Goal: Task Accomplishment & Management: Use online tool/utility

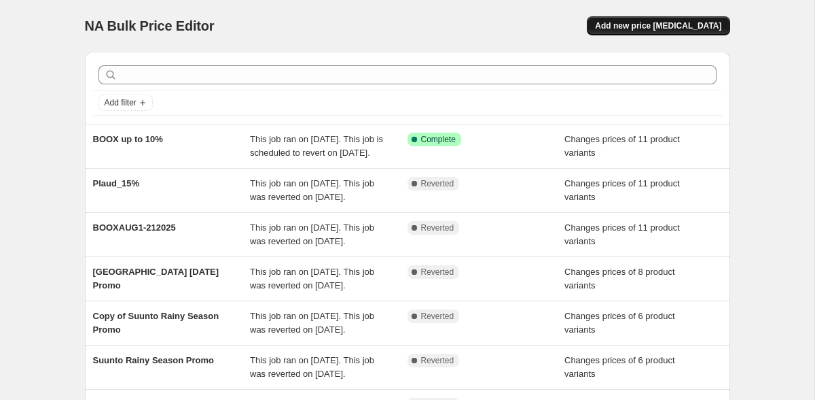
click at [651, 24] on span "Add new price change job" at bounding box center [658, 25] width 126 height 11
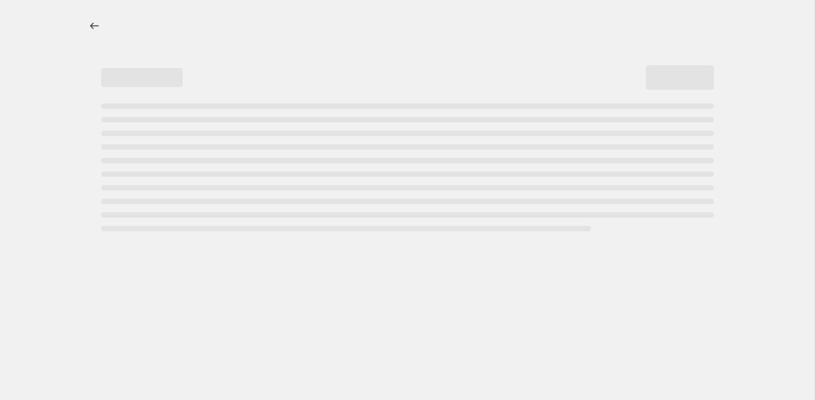
select select "percentage"
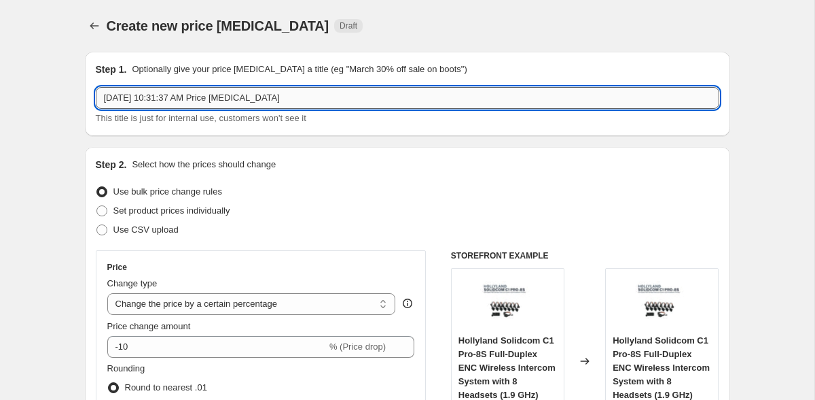
click at [330, 103] on input "Sep 30, 2025, 10:31:37 AM Price change job" at bounding box center [408, 98] width 624 height 22
paste input "RingConn Oct1-Nov162025"
type input "RingConn Oct1-Nov162025"
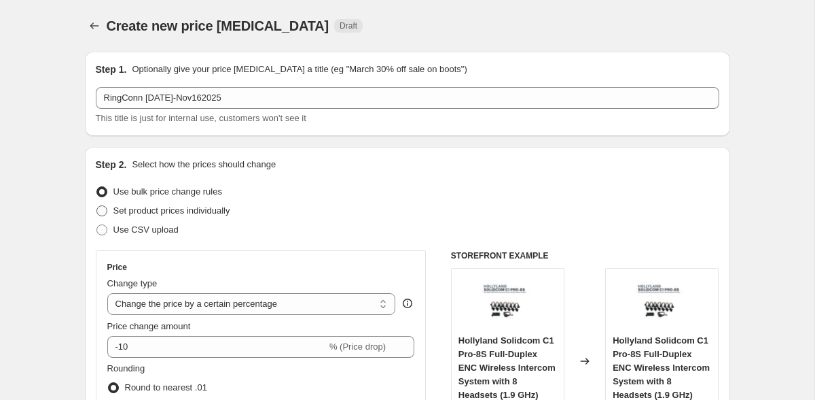
click at [192, 212] on span "Set product prices individually" at bounding box center [171, 210] width 117 height 10
click at [97, 206] on input "Set product prices individually" at bounding box center [96, 205] width 1 height 1
radio input "true"
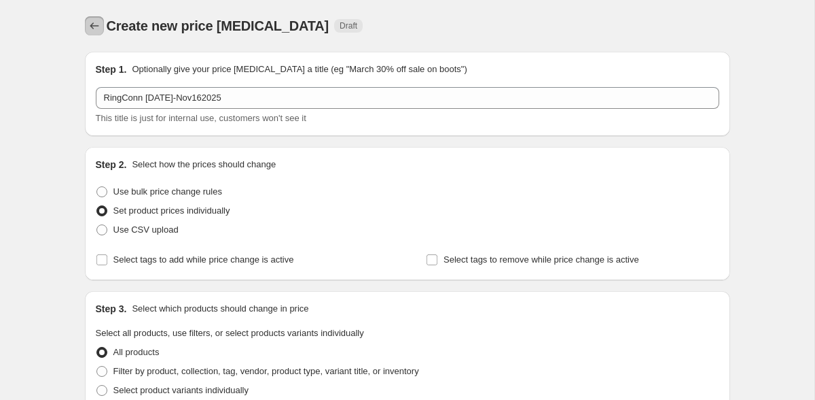
click at [86, 22] on button "Price change jobs" at bounding box center [94, 25] width 19 height 19
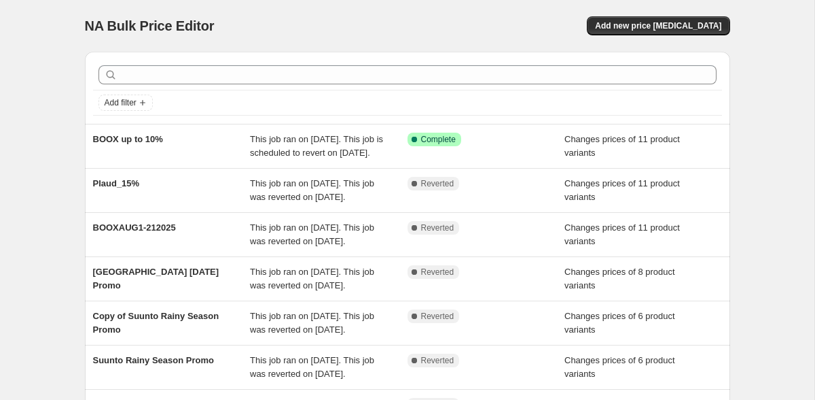
click at [78, 74] on div "Add filter BOOX up to 10% This job ran on September 13, 2025. This job is sched…" at bounding box center [402, 329] width 656 height 576
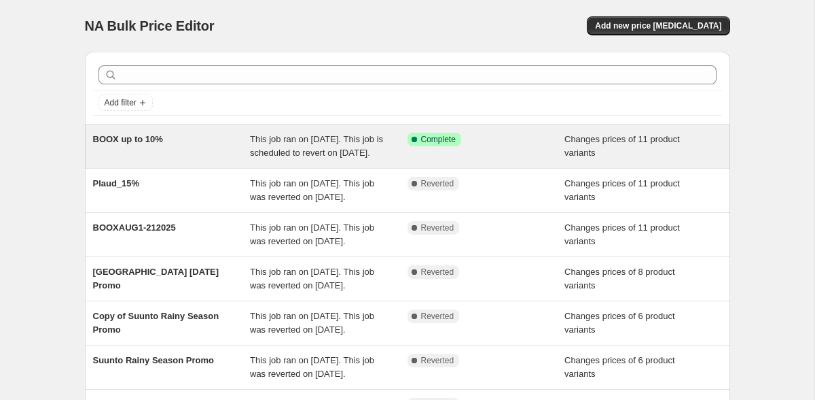
click at [185, 141] on div "BOOX up to 10%" at bounding box center [172, 146] width 158 height 27
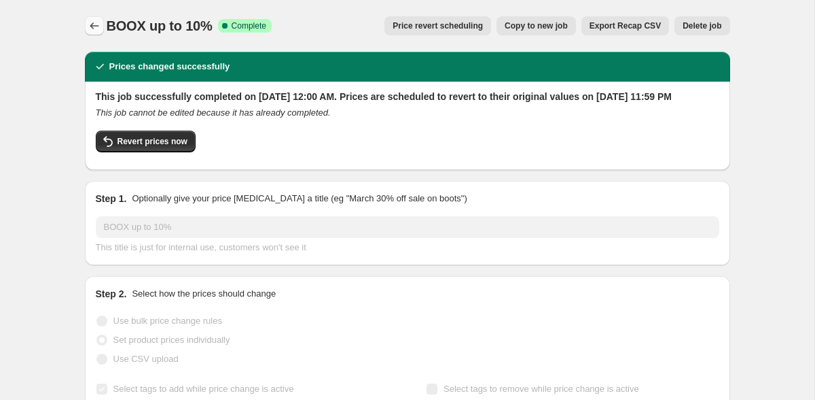
click at [99, 29] on icon "Price change jobs" at bounding box center [95, 26] width 14 height 14
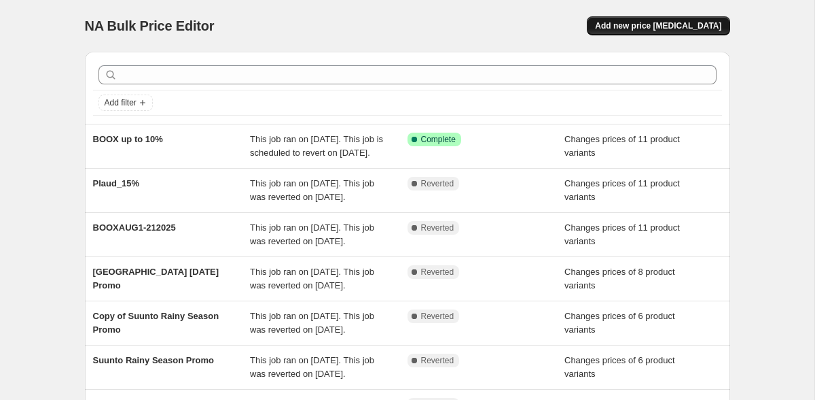
click at [657, 27] on span "Add new price change job" at bounding box center [658, 25] width 126 height 11
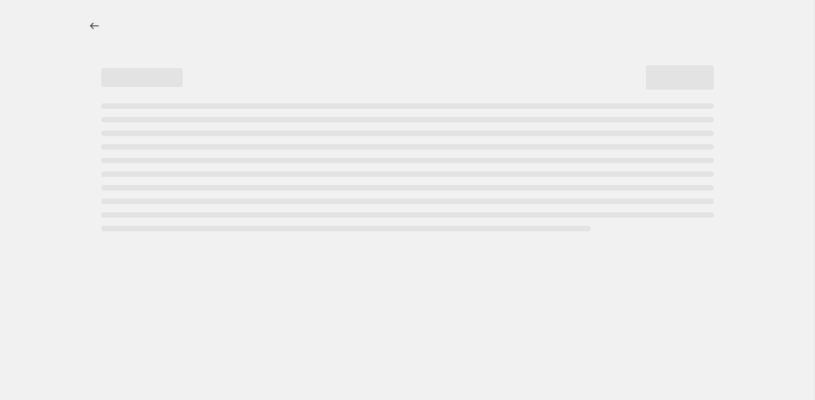
select select "percentage"
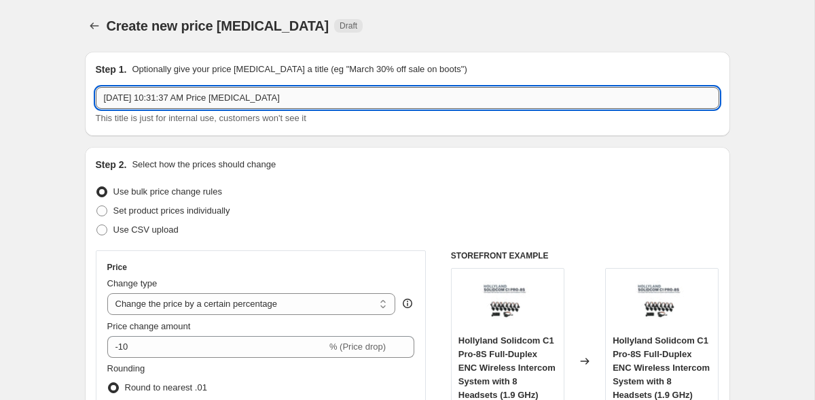
click at [310, 97] on input "Sep 30, 2025, 10:31:37 AM Price change job" at bounding box center [408, 98] width 624 height 22
paste input "RingConn Oct1-Nov162025"
type input "RingConn Oct1-Nov162025"
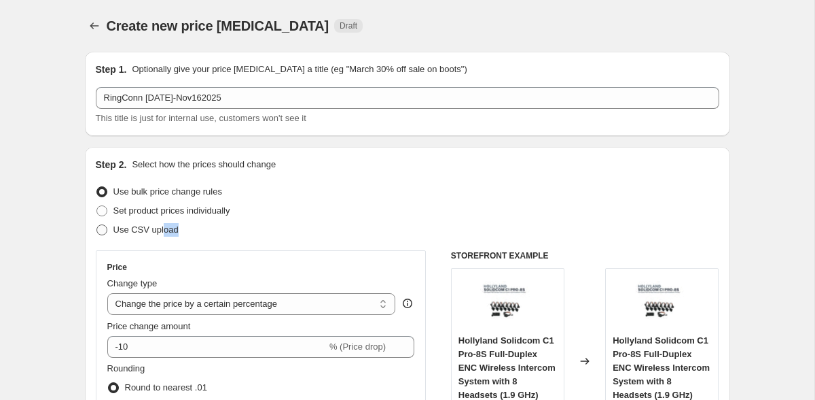
click at [165, 236] on label "Use CSV upload" at bounding box center [137, 229] width 83 height 19
click at [169, 210] on span "Set product prices individually" at bounding box center [171, 210] width 117 height 10
click at [97, 206] on input "Set product prices individually" at bounding box center [96, 205] width 1 height 1
radio input "true"
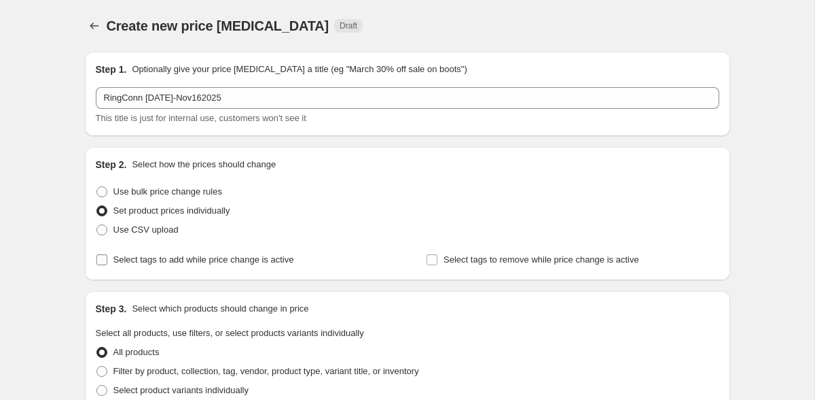
click at [199, 260] on span "Select tags to add while price change is active" at bounding box center [203, 259] width 181 height 10
click at [107, 260] on input "Select tags to add while price change is active" at bounding box center [101, 259] width 11 height 11
checkbox input "true"
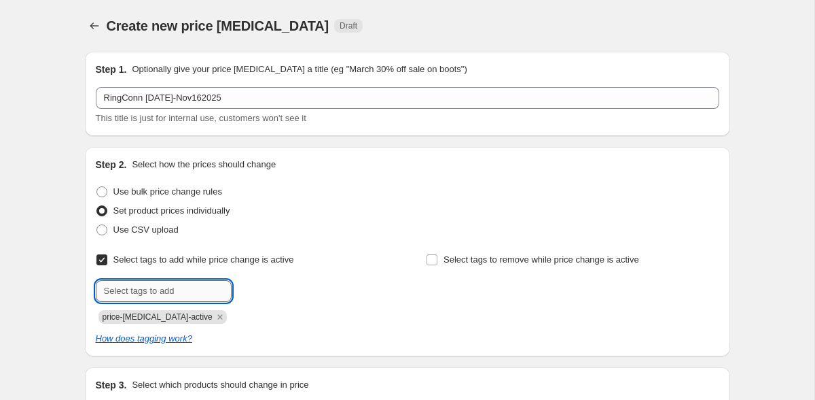
click at [179, 296] on input "text" at bounding box center [164, 291] width 136 height 22
type input "DEALS_RINGCONN"
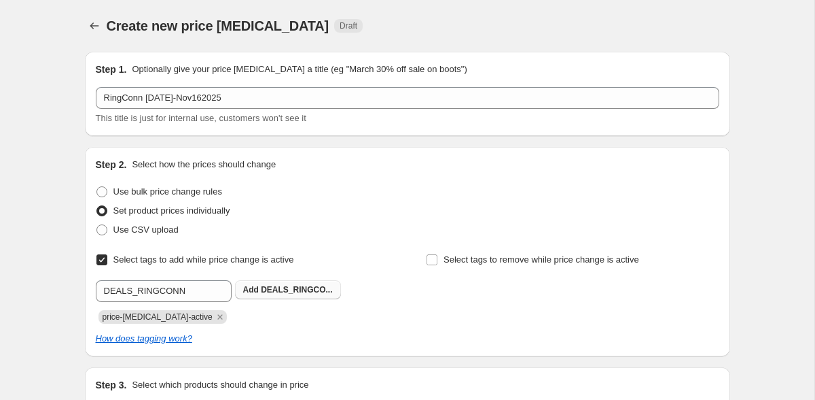
click at [283, 281] on button "Add DEALS_RINGCO..." at bounding box center [288, 289] width 106 height 19
click at [217, 317] on icon "Remove price-change-job-active" at bounding box center [219, 316] width 5 height 5
click at [346, 256] on div "Select tags to add while price change is active Submit DEALS_RINGCONN" at bounding box center [242, 286] width 293 height 73
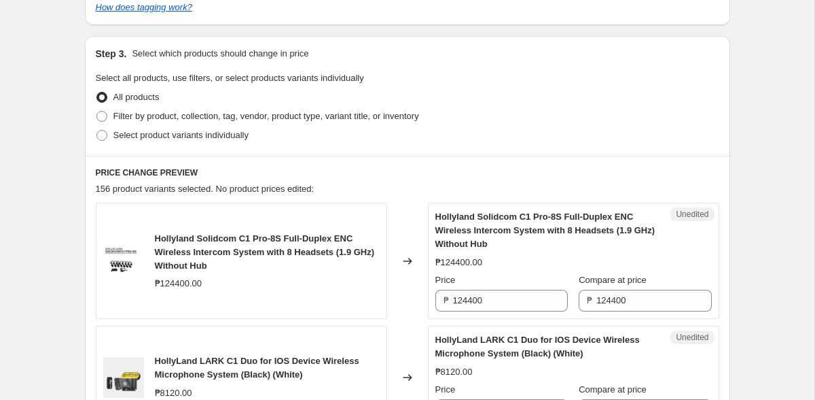
scroll to position [343, 0]
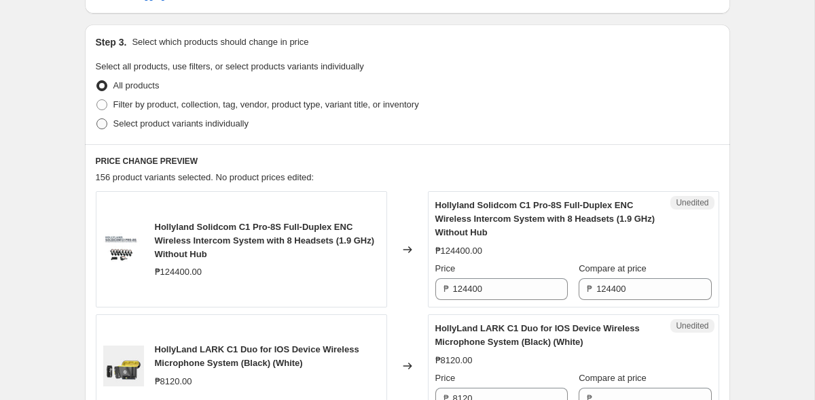
click at [195, 120] on span "Select product variants individually" at bounding box center [180, 123] width 135 height 10
click at [97, 119] on input "Select product variants individually" at bounding box center [96, 118] width 1 height 1
radio input "true"
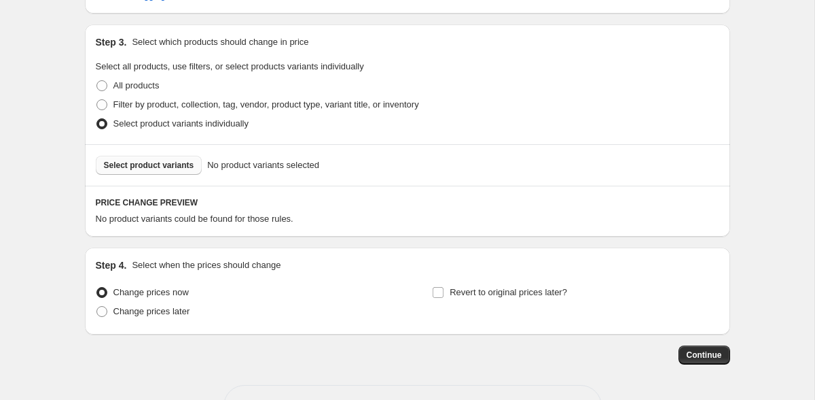
click at [185, 160] on span "Select product variants" at bounding box center [149, 165] width 90 height 11
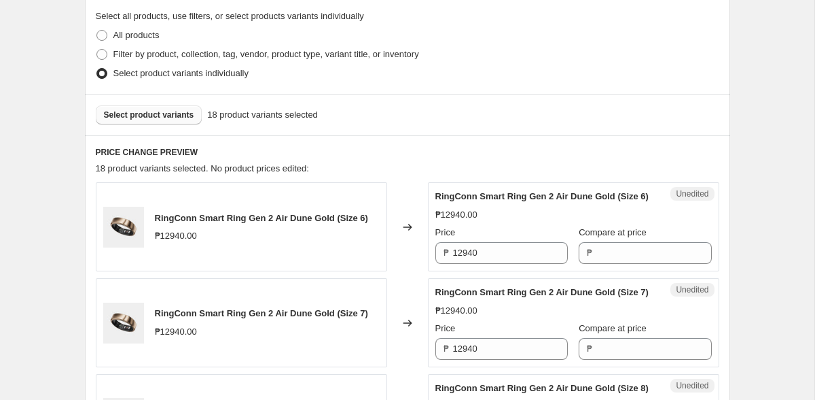
scroll to position [403, 0]
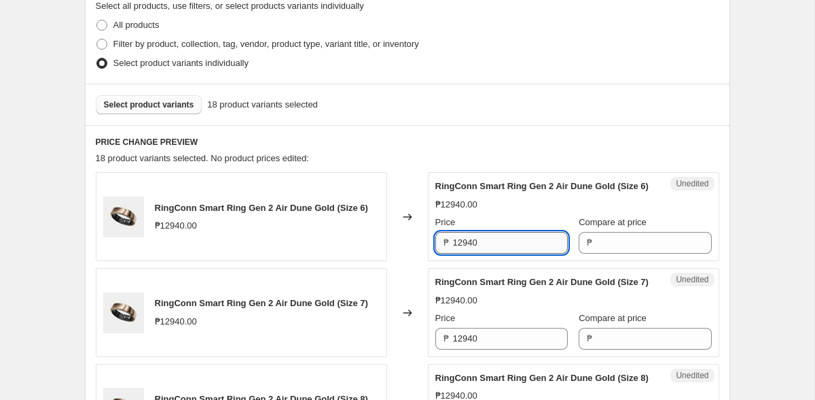
click at [490, 251] on input "12940" at bounding box center [510, 243] width 115 height 22
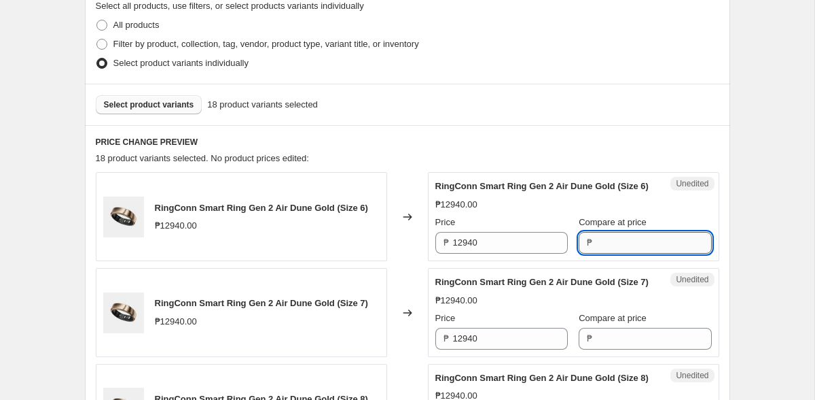
click at [611, 253] on input "Compare at price" at bounding box center [654, 243] width 115 height 22
paste input "12940"
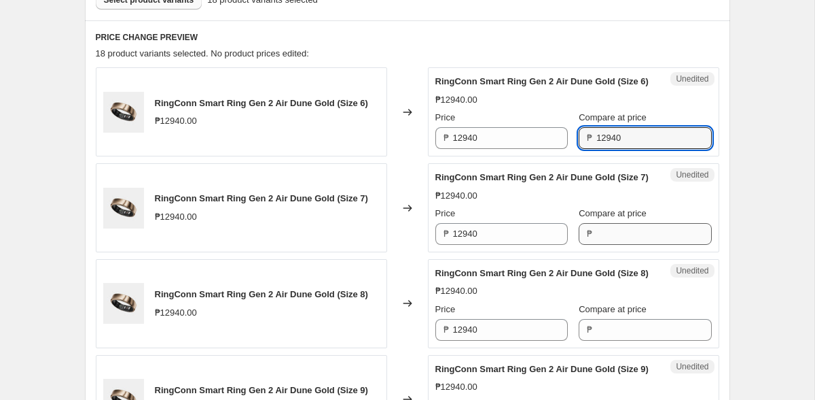
type input "12940"
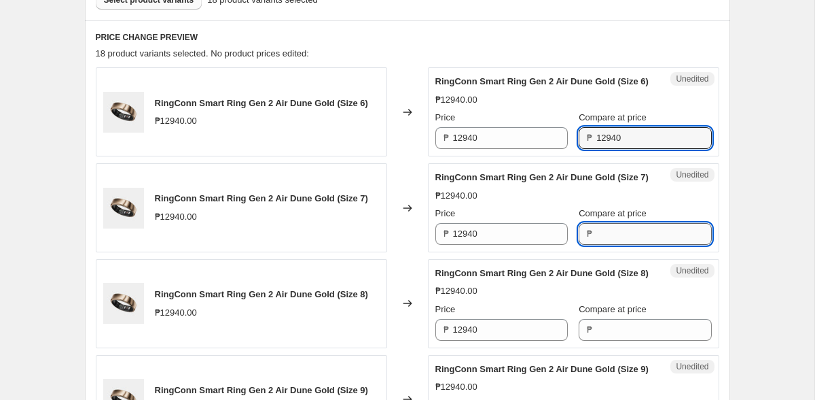
click at [609, 245] on input "Compare at price" at bounding box center [654, 234] width 115 height 22
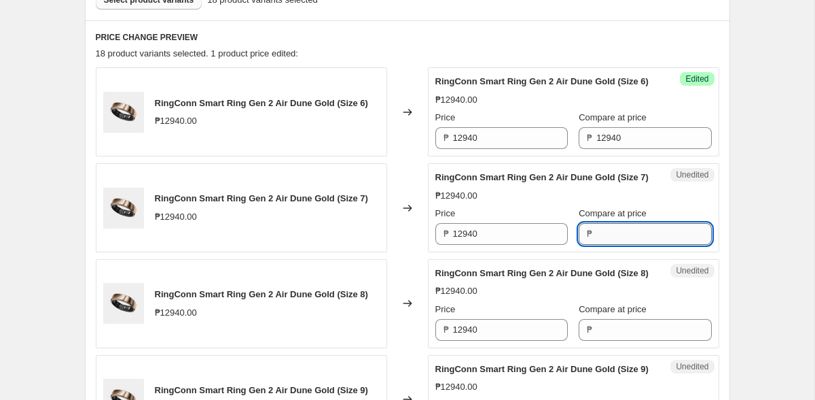
paste input "12940"
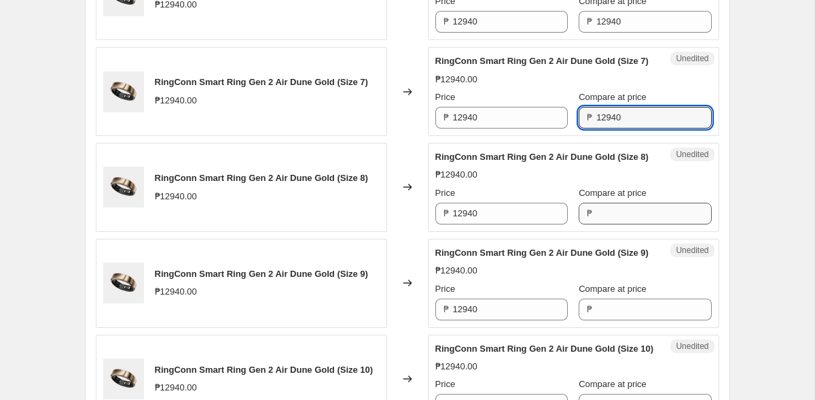
type input "12940"
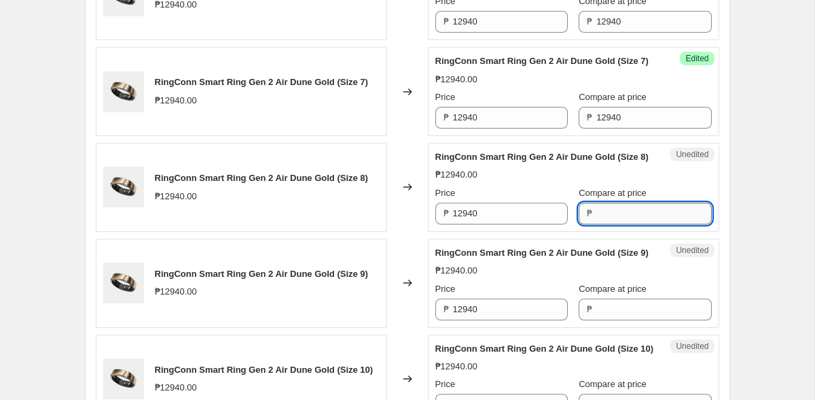
click at [606, 224] on input "Compare at price" at bounding box center [654, 214] width 115 height 22
paste input "12940"
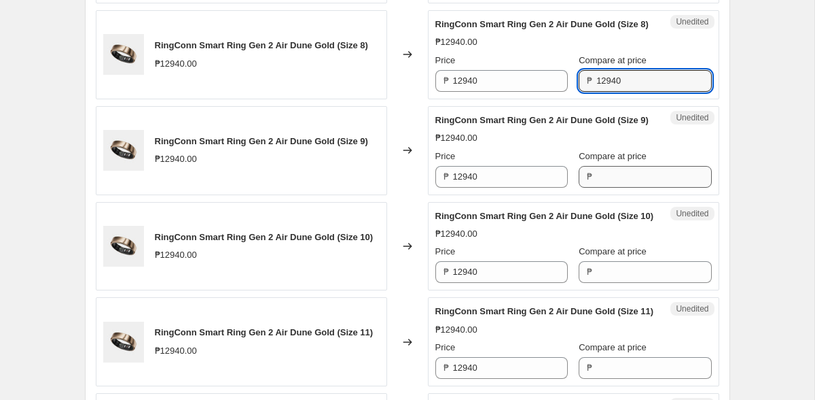
type input "12940"
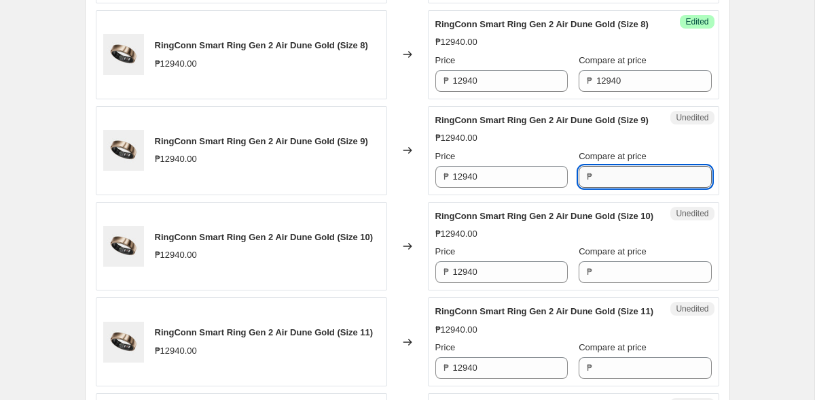
click at [606, 188] on input "Compare at price" at bounding box center [654, 177] width 115 height 22
paste input "12940"
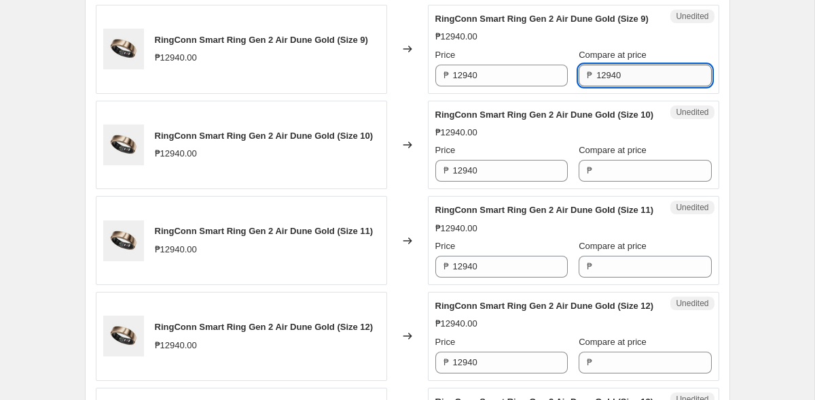
type input "12940"
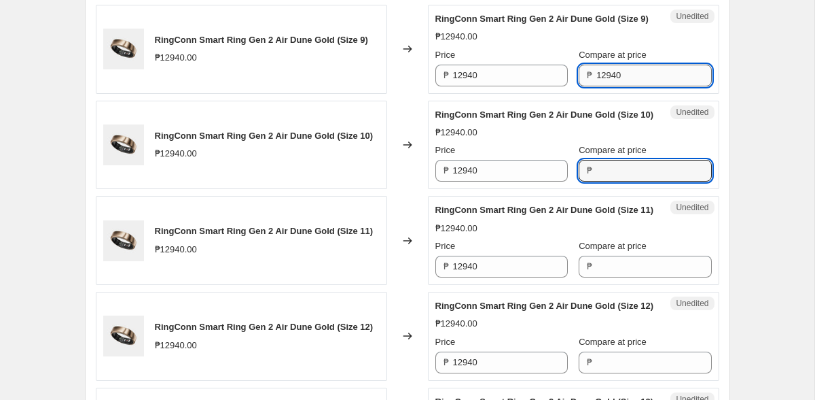
click at [606, 181] on input "Compare at price" at bounding box center [654, 171] width 115 height 22
paste input "12940"
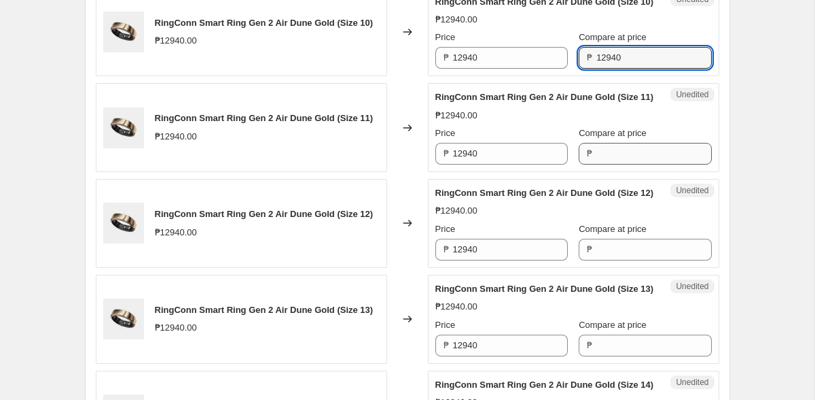
type input "12940"
click at [605, 164] on input "Compare at price" at bounding box center [654, 154] width 115 height 22
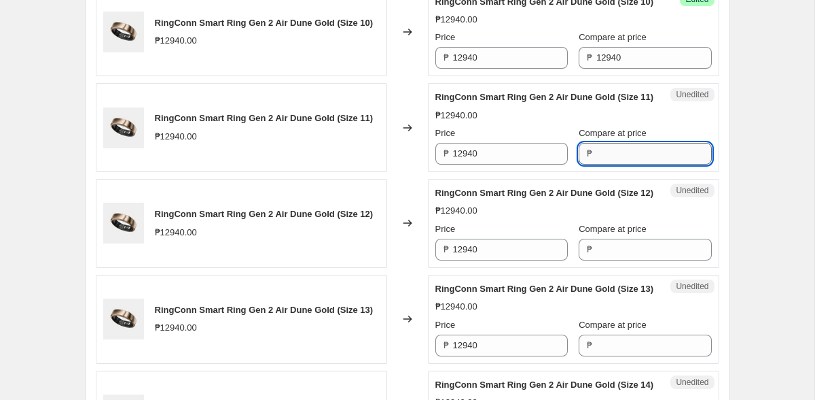
paste input "12940"
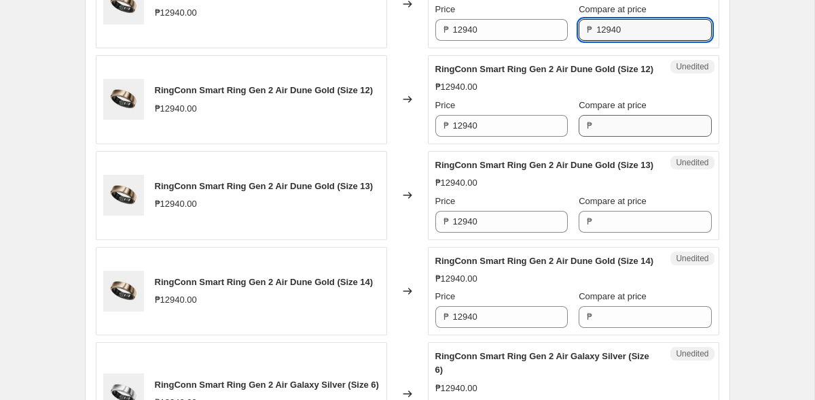
type input "12940"
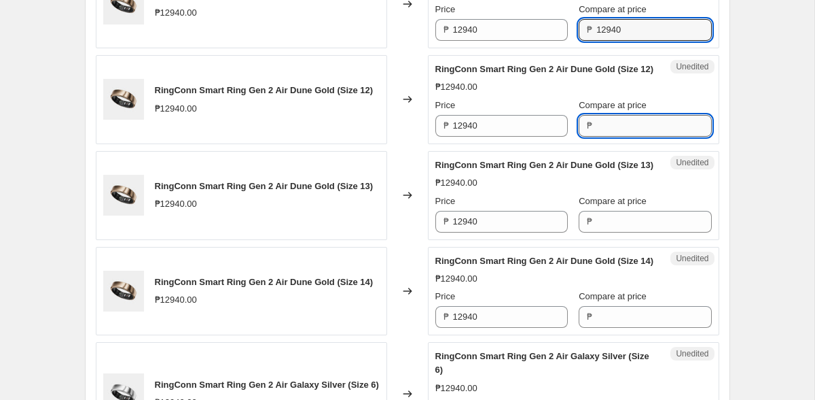
click at [603, 137] on input "Compare at price" at bounding box center [654, 126] width 115 height 22
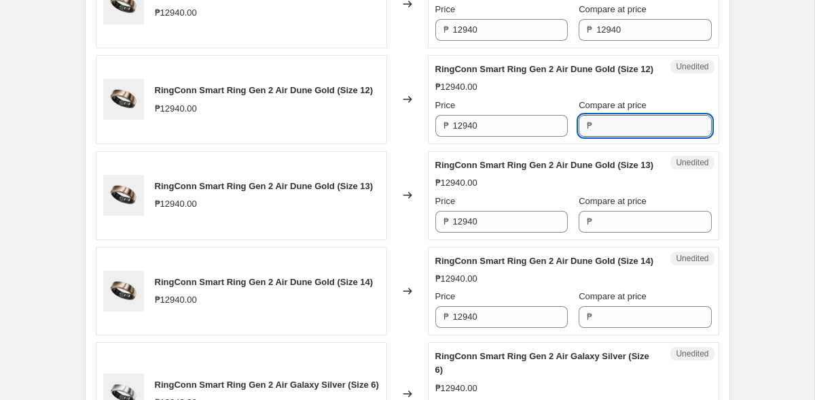
paste input "12940"
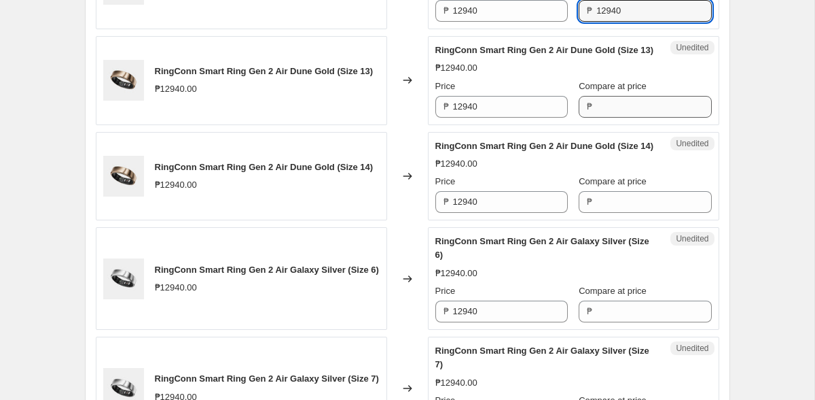
type input "12940"
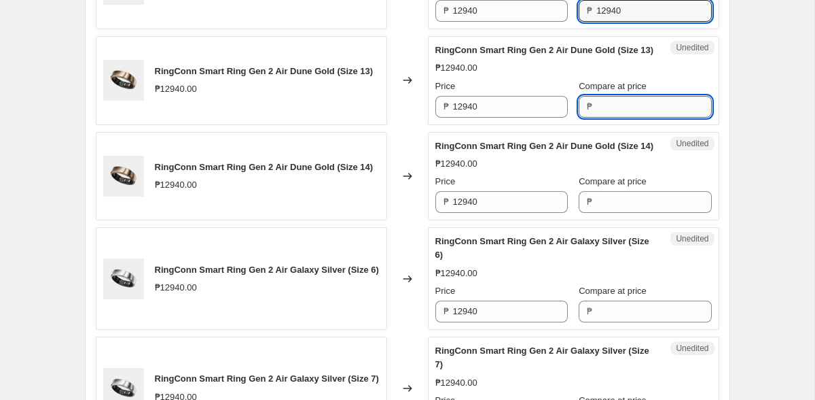
click at [603, 118] on input "Compare at price" at bounding box center [654, 107] width 115 height 22
paste input "12940"
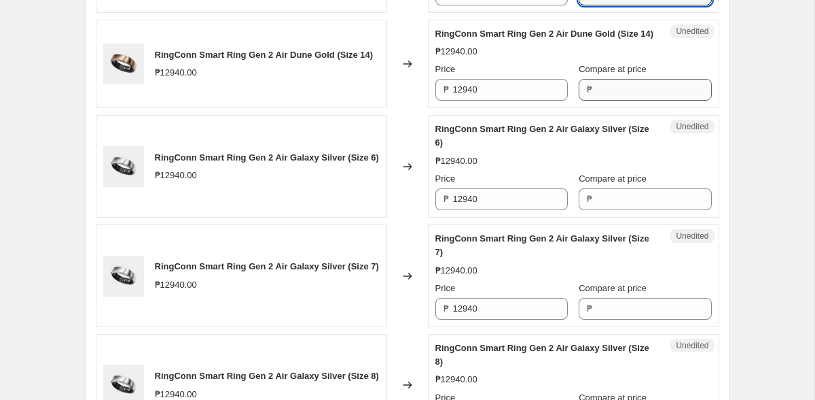
type input "12940"
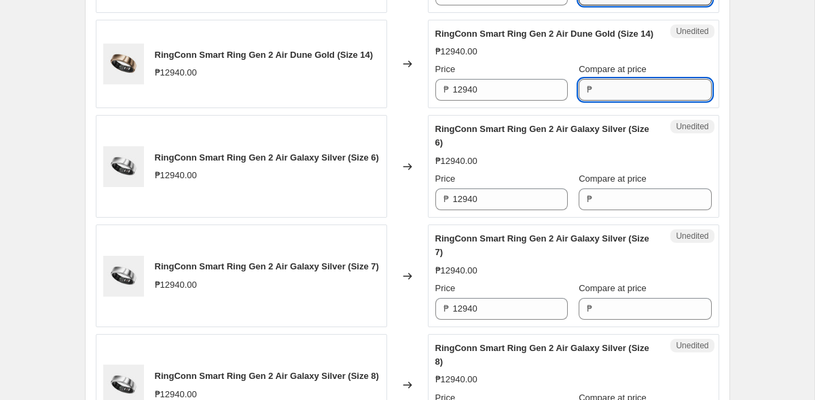
click at [603, 101] on input "Compare at price" at bounding box center [654, 90] width 115 height 22
paste input "12940"
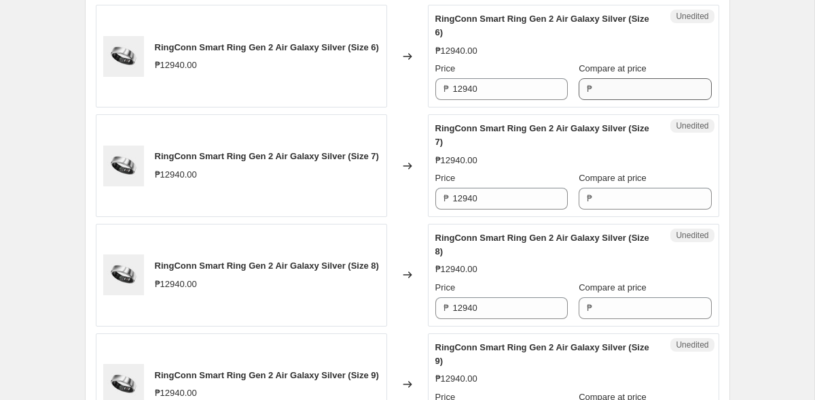
type input "12940"
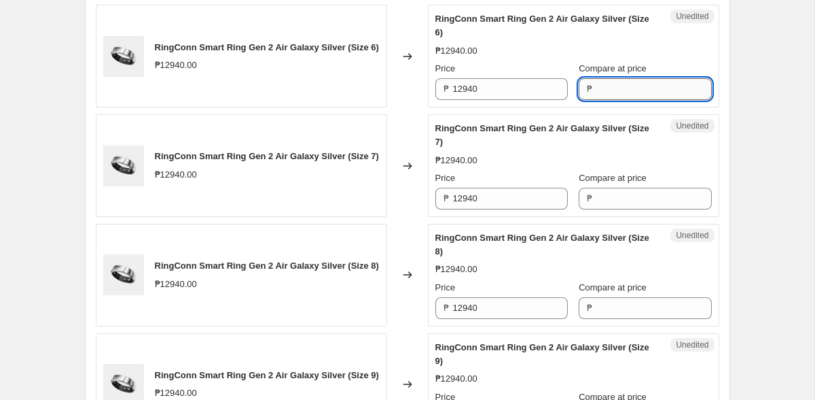
click at [603, 100] on input "Compare at price" at bounding box center [654, 89] width 115 height 22
paste input "12940"
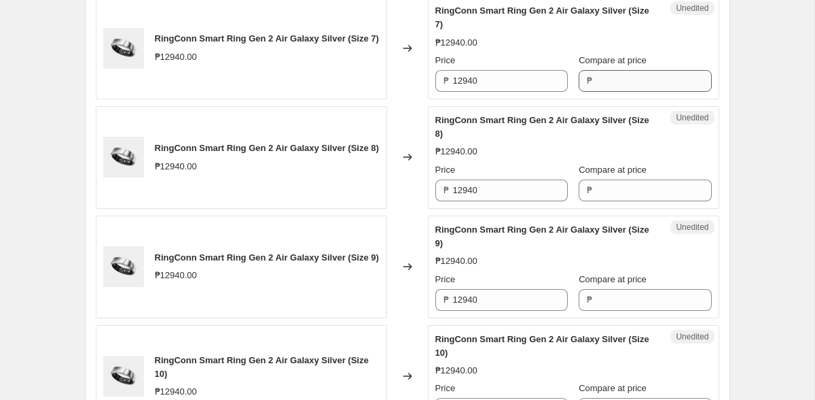
type input "12940"
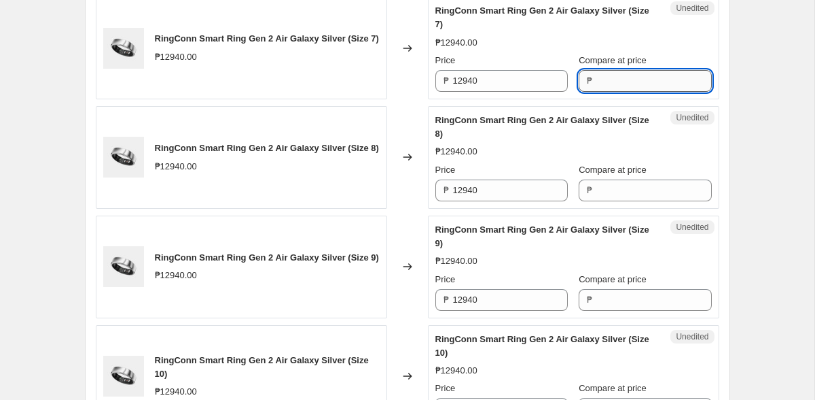
click at [602, 92] on input "Compare at price" at bounding box center [654, 81] width 115 height 22
paste input "12940"
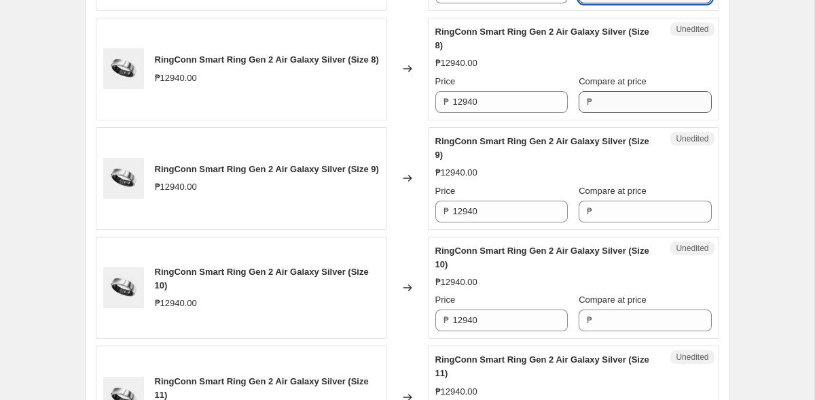
type input "12940"
click at [597, 113] on input "Compare at price" at bounding box center [654, 102] width 115 height 22
paste input "12940"
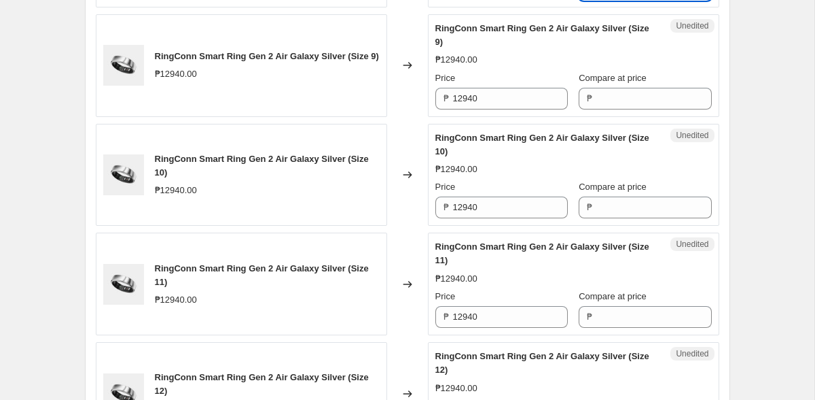
type input "12940"
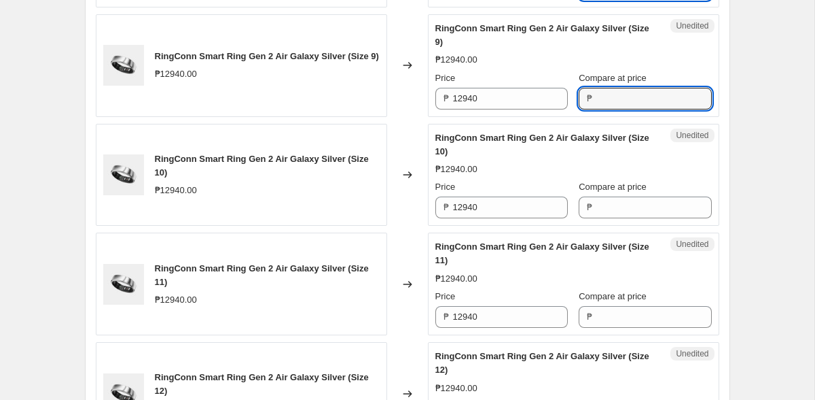
click at [597, 109] on input "Compare at price" at bounding box center [654, 99] width 115 height 22
paste input "12940"
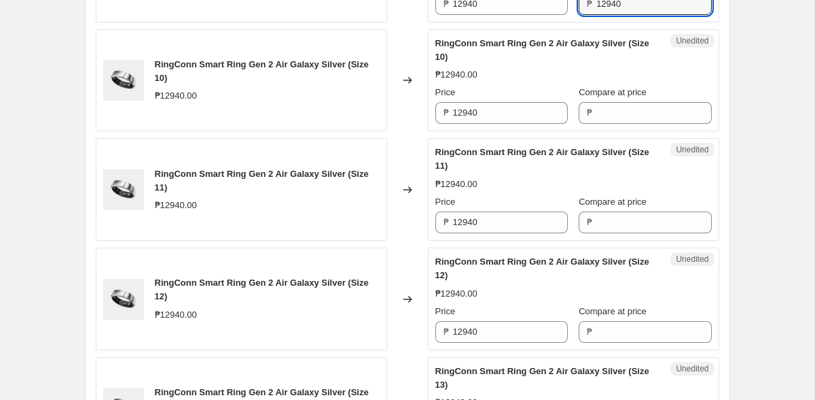
scroll to position [1880, 0]
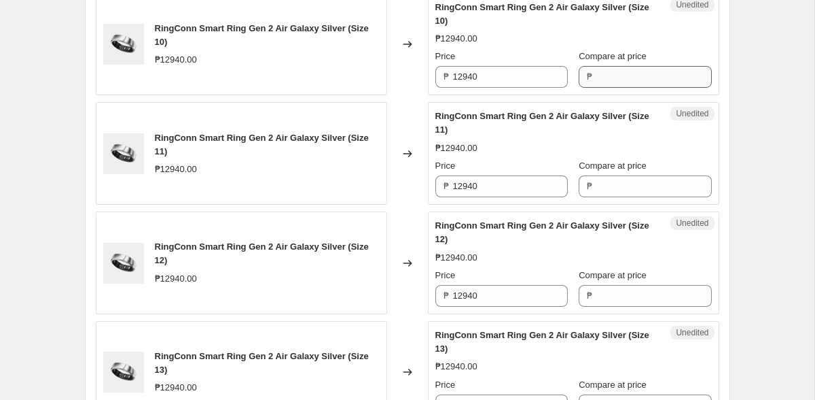
type input "12940"
click at [597, 88] on input "Compare at price" at bounding box center [654, 77] width 115 height 22
paste input "12940"
type input "12940"
click at [599, 197] on div "Compare at price ₱" at bounding box center [645, 178] width 133 height 38
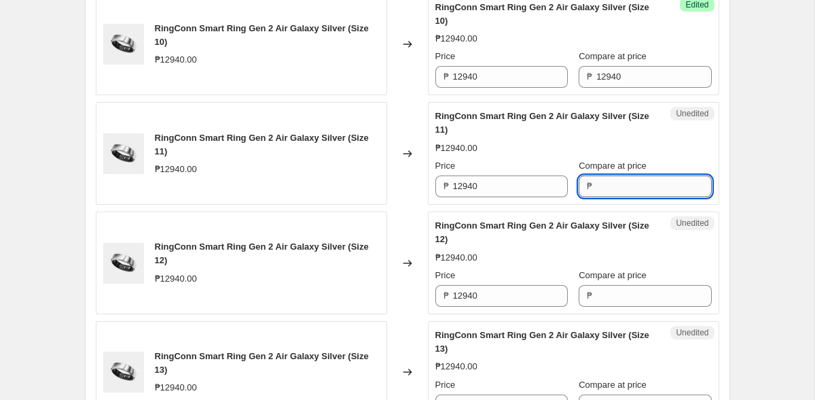
click at [599, 197] on input "Compare at price" at bounding box center [654, 186] width 115 height 22
paste input "12940"
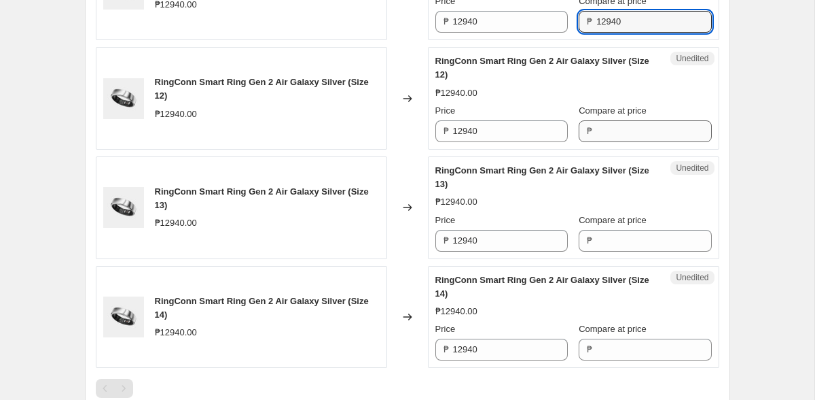
type input "12940"
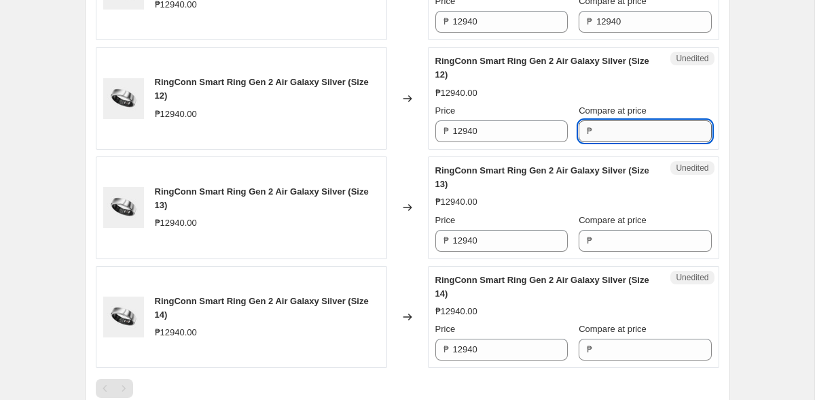
click at [603, 142] on input "Compare at price" at bounding box center [654, 131] width 115 height 22
paste input "12940"
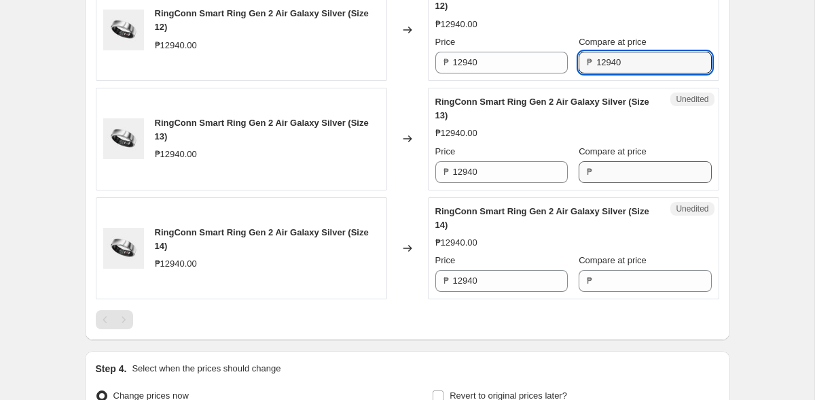
type input "12940"
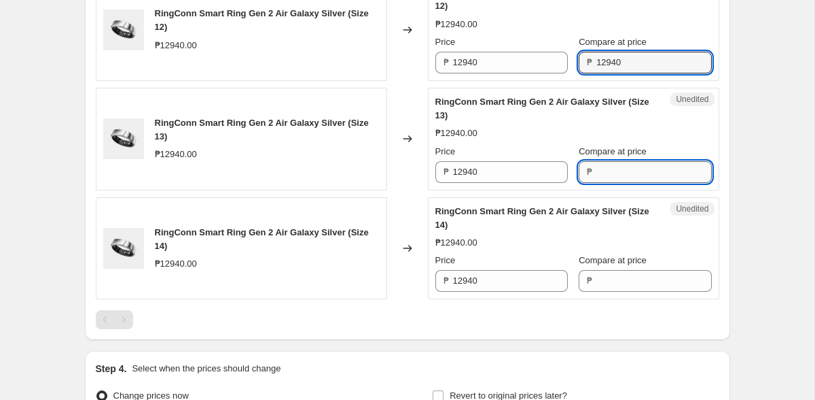
click at [597, 183] on input "Compare at price" at bounding box center [654, 172] width 115 height 22
paste input "12940"
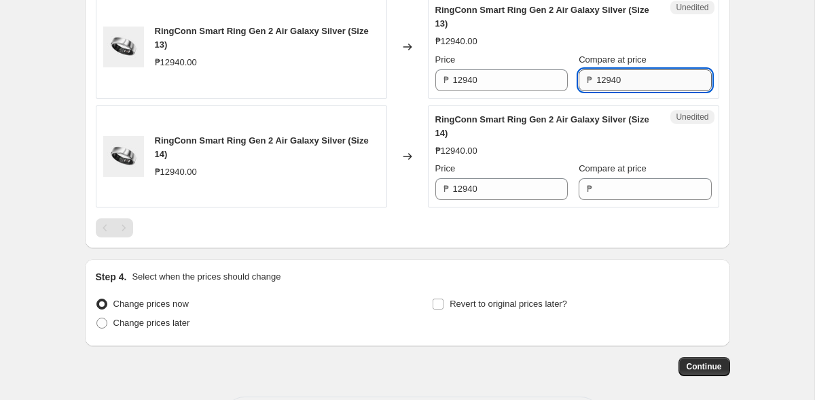
scroll to position [2275, 0]
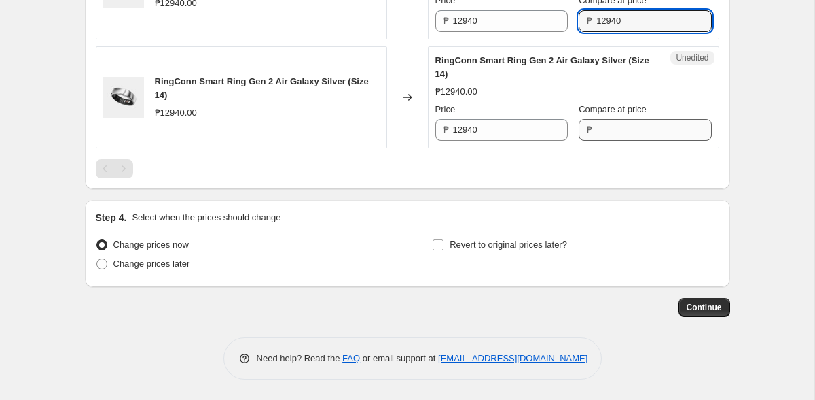
type input "12940"
click at [597, 141] on input "Compare at price" at bounding box center [654, 130] width 115 height 22
paste input "12940"
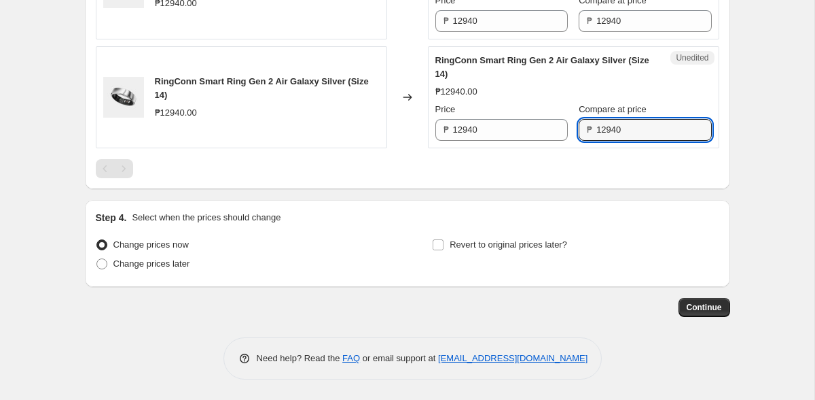
type input "12940"
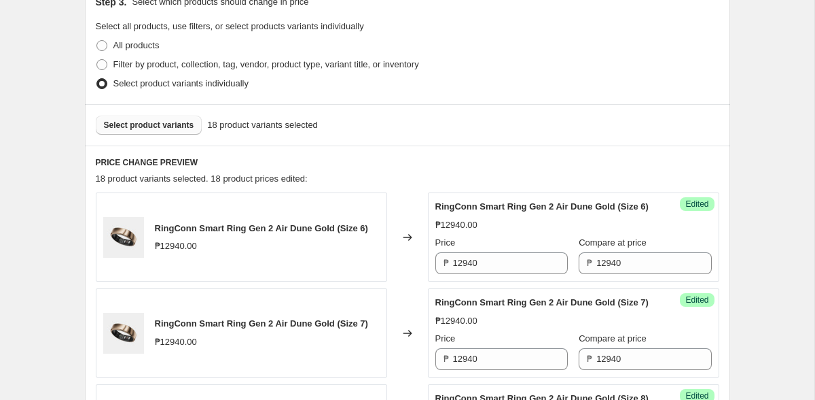
scroll to position [399, 0]
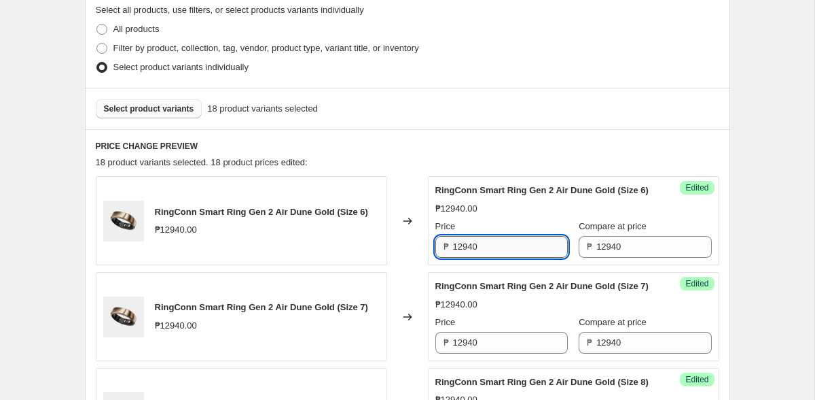
click at [478, 256] on input "12940" at bounding box center [510, 247] width 115 height 22
paste input "165"
type input "11650"
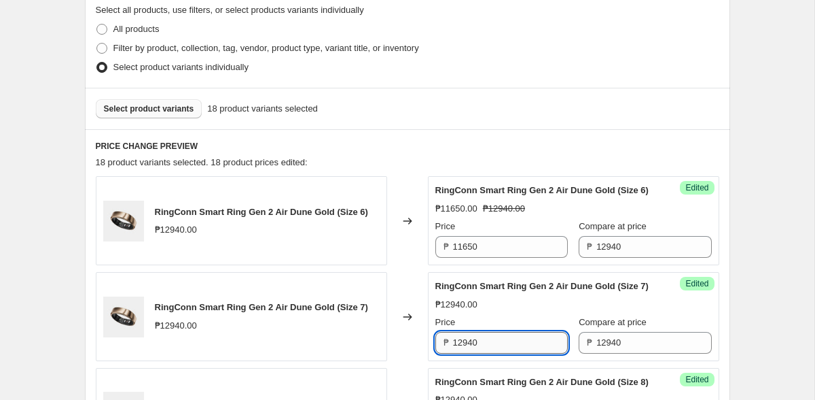
click at [480, 353] on input "12940" at bounding box center [510, 343] width 115 height 22
paste input "165"
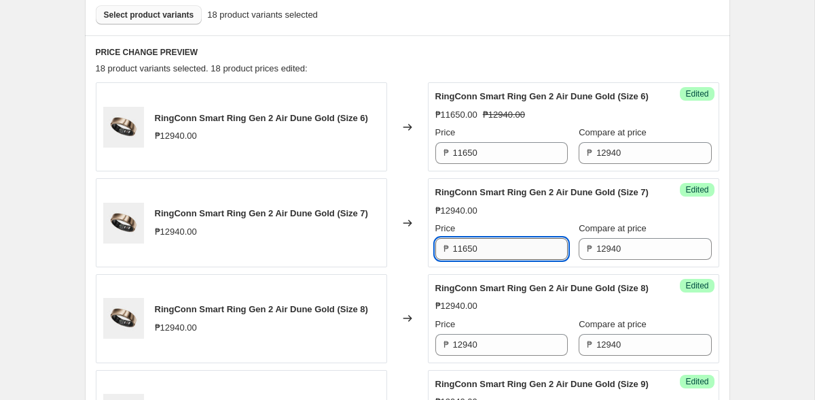
scroll to position [615, 0]
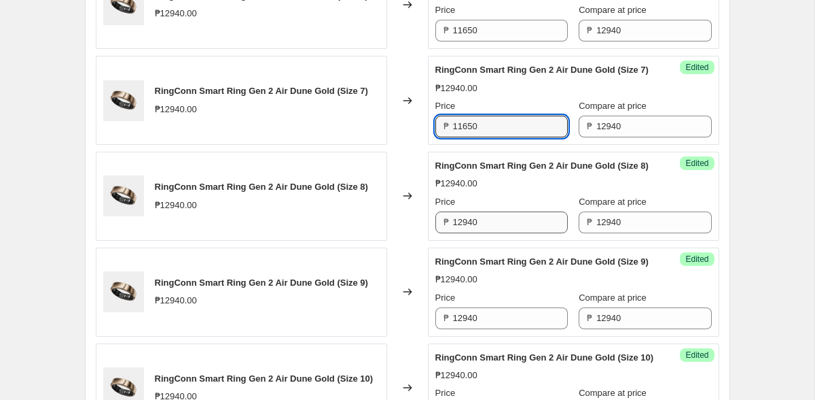
type input "11650"
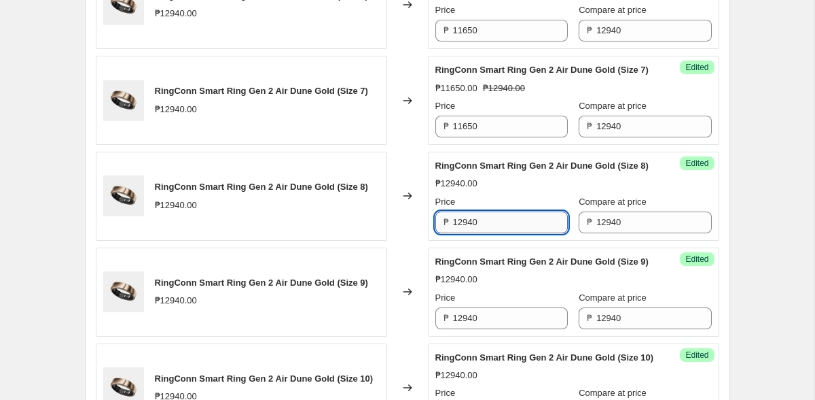
click at [485, 233] on input "12940" at bounding box center [510, 222] width 115 height 22
paste input "165"
type input "11650"
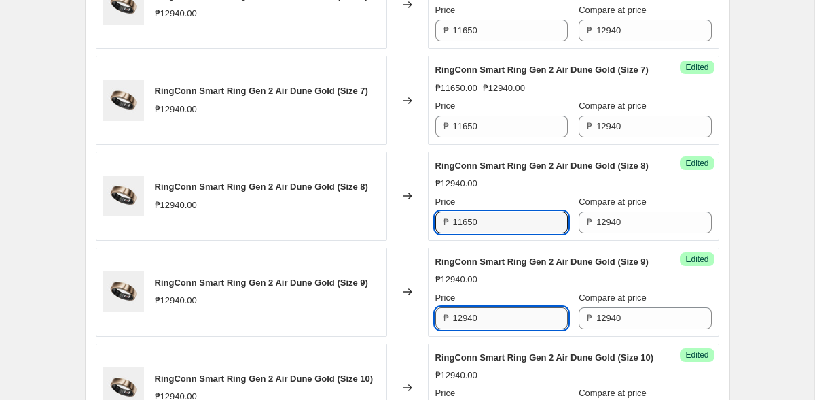
click at [492, 329] on input "12940" at bounding box center [510, 318] width 115 height 22
paste input "165"
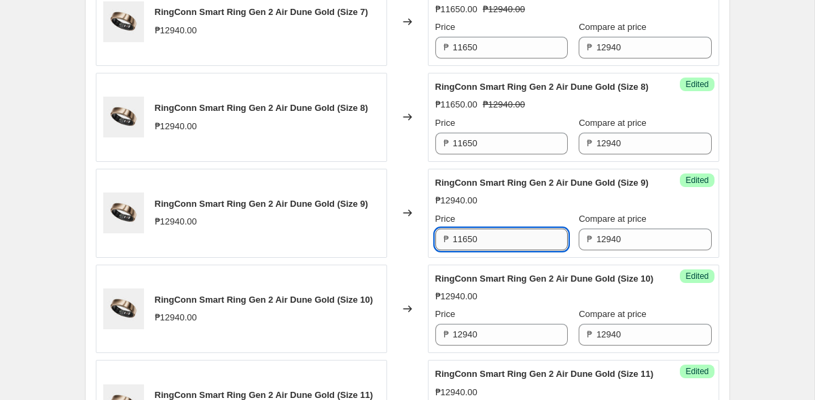
scroll to position [752, 0]
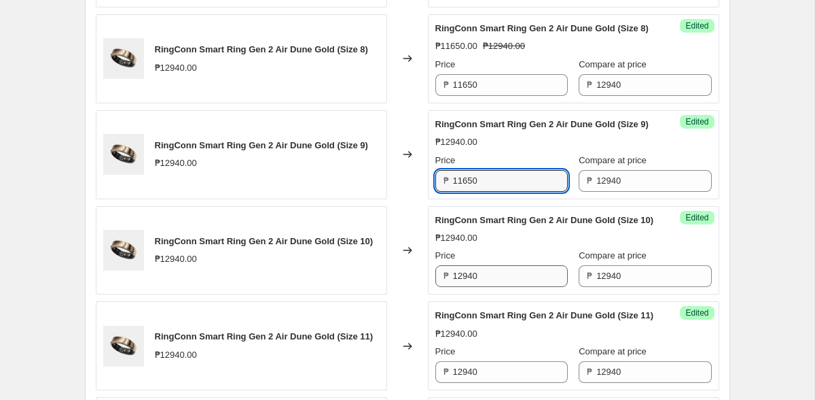
type input "11650"
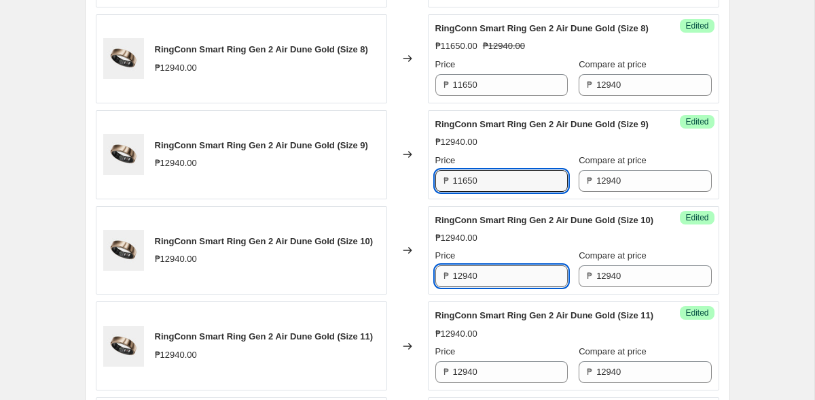
click at [484, 287] on input "12940" at bounding box center [510, 276] width 115 height 22
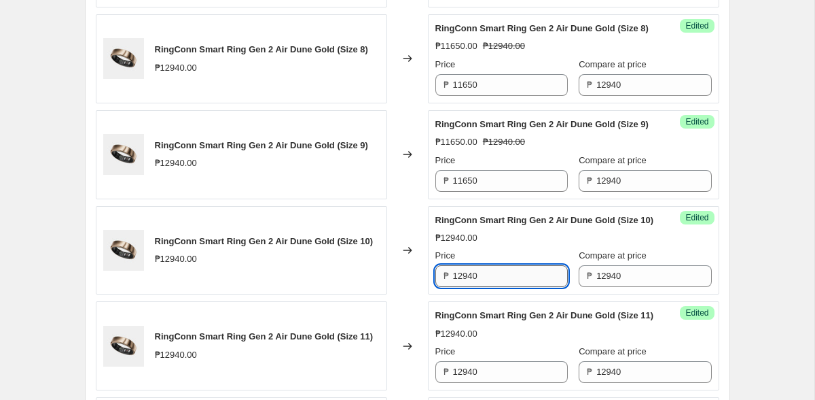
click at [484, 287] on input "12940" at bounding box center [510, 276] width 115 height 22
paste input "165"
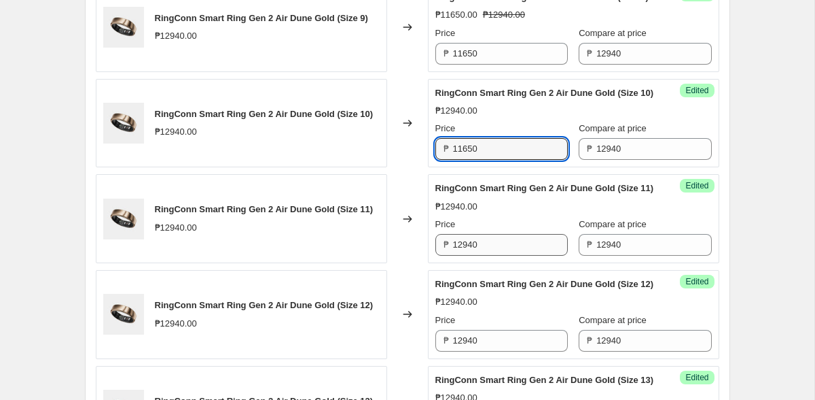
type input "11650"
click at [485, 256] on input "12940" at bounding box center [510, 245] width 115 height 22
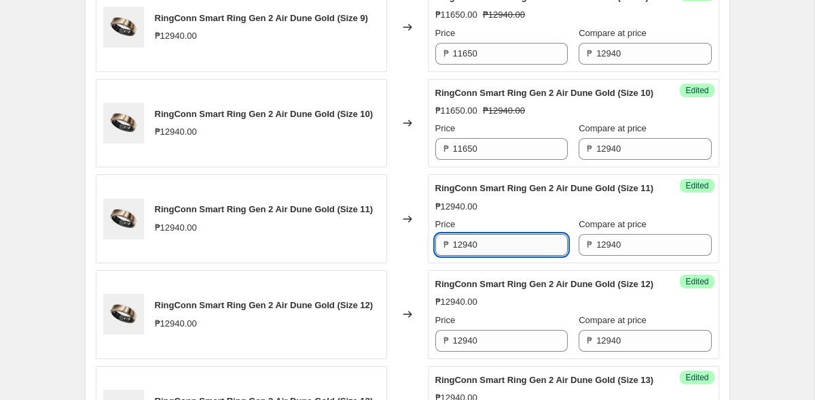
paste input "165"
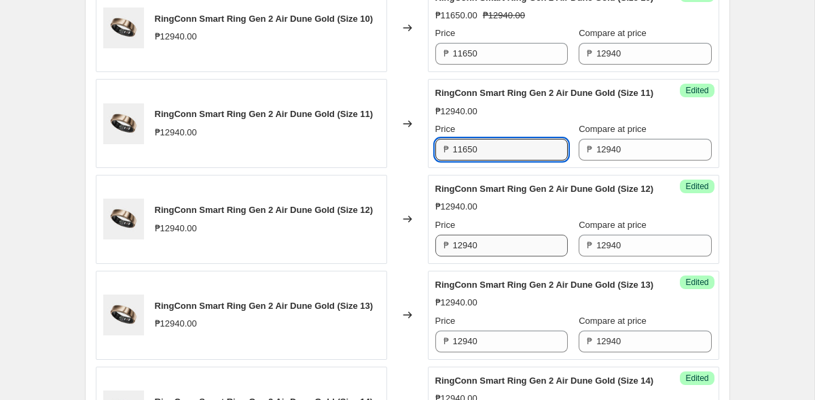
type input "11650"
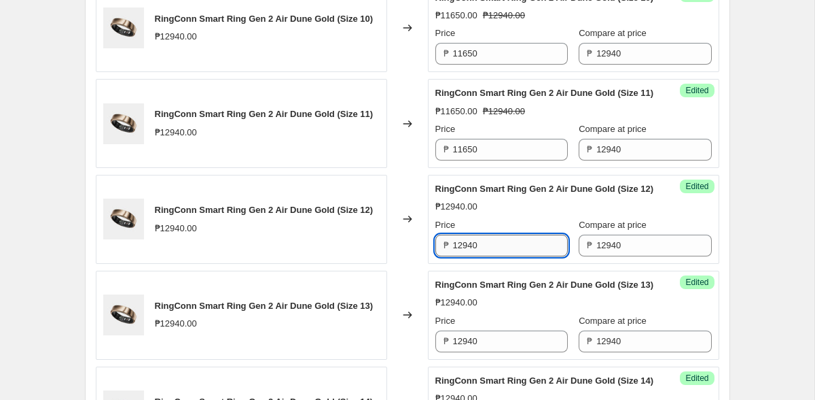
click at [485, 256] on input "12940" at bounding box center [510, 245] width 115 height 22
paste input "165"
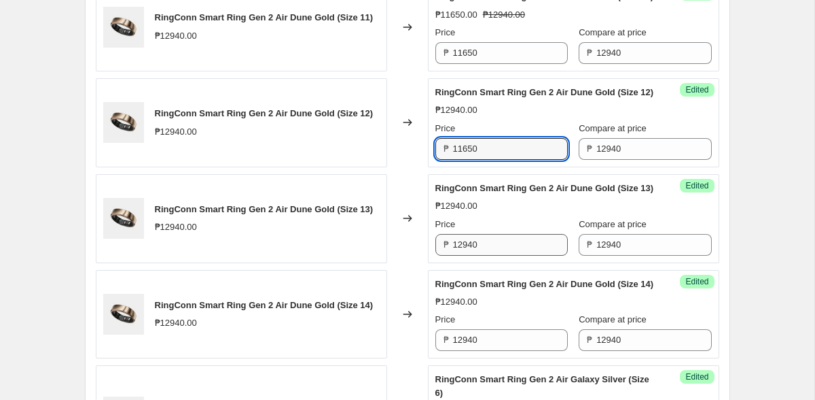
type input "11650"
click at [483, 256] on input "12940" at bounding box center [510, 245] width 115 height 22
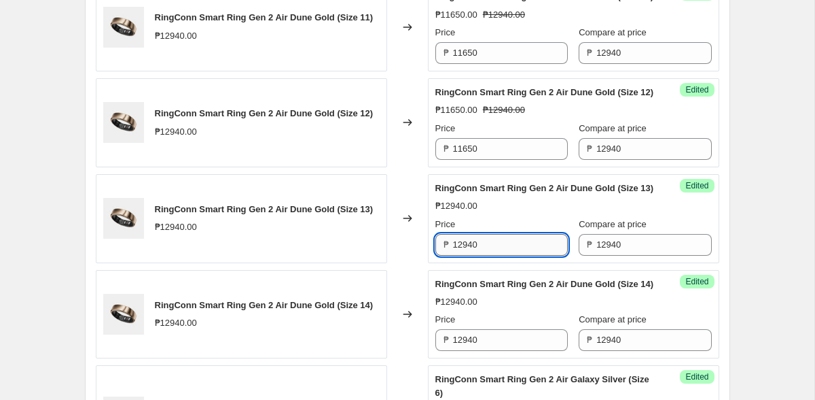
click at [483, 256] on input "12940" at bounding box center [510, 245] width 115 height 22
paste input "165"
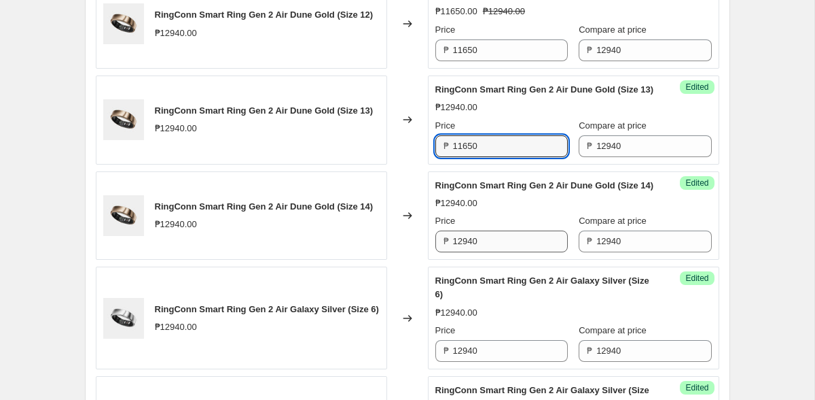
type input "11650"
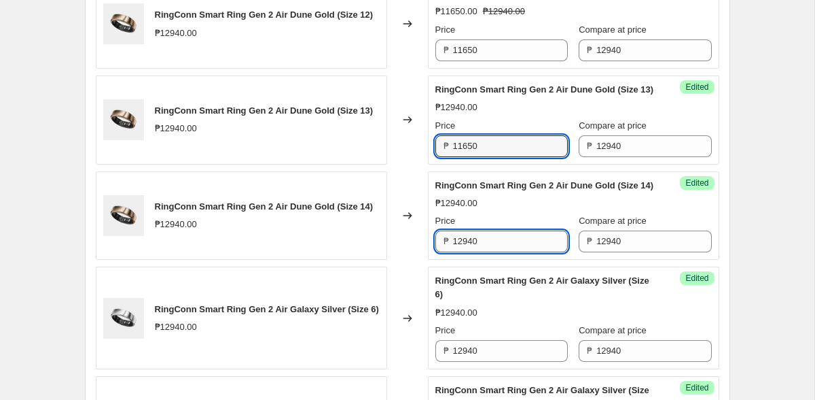
click at [480, 252] on input "12940" at bounding box center [510, 241] width 115 height 22
paste input "165"
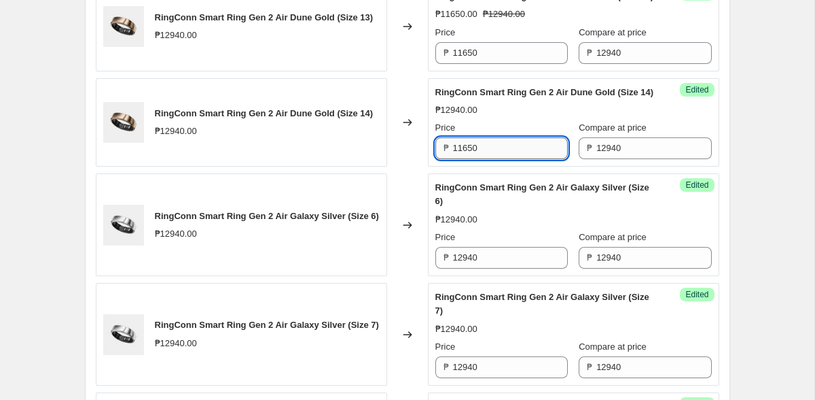
scroll to position [1318, 0]
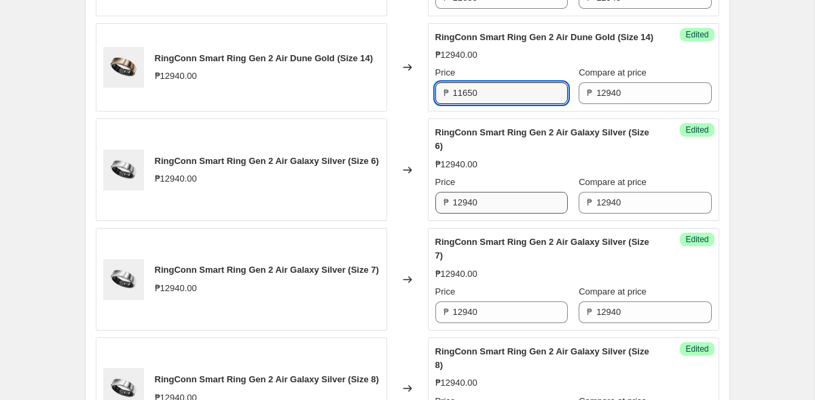
type input "11650"
click at [479, 213] on input "12940" at bounding box center [510, 203] width 115 height 22
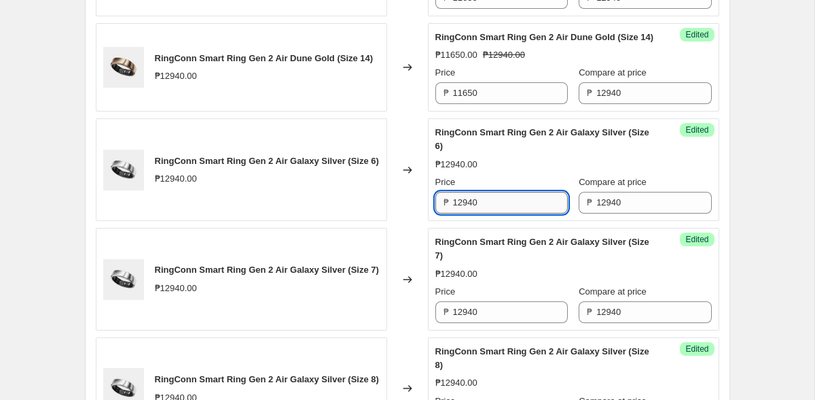
click at [479, 213] on input "12940" at bounding box center [510, 203] width 115 height 22
paste input "165"
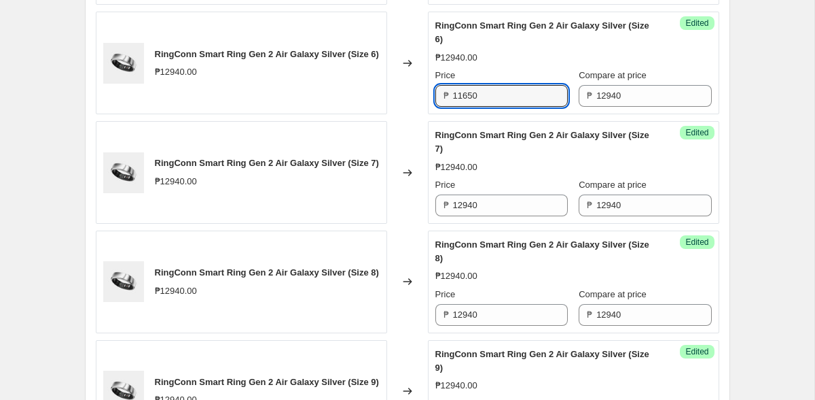
scroll to position [1466, 0]
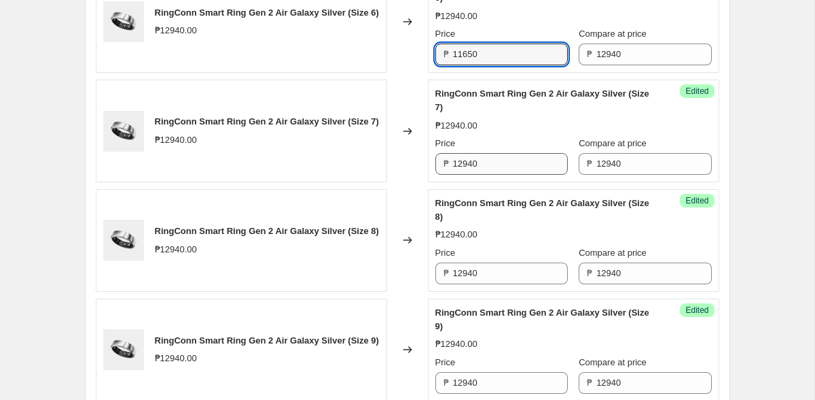
type input "11650"
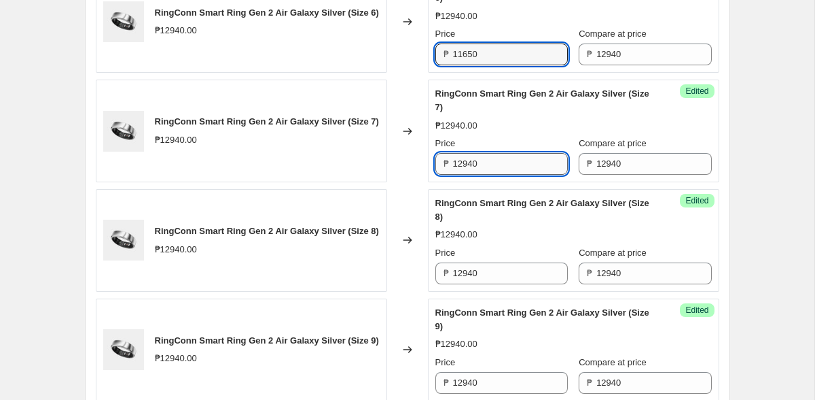
click at [481, 175] on input "12940" at bounding box center [510, 164] width 115 height 22
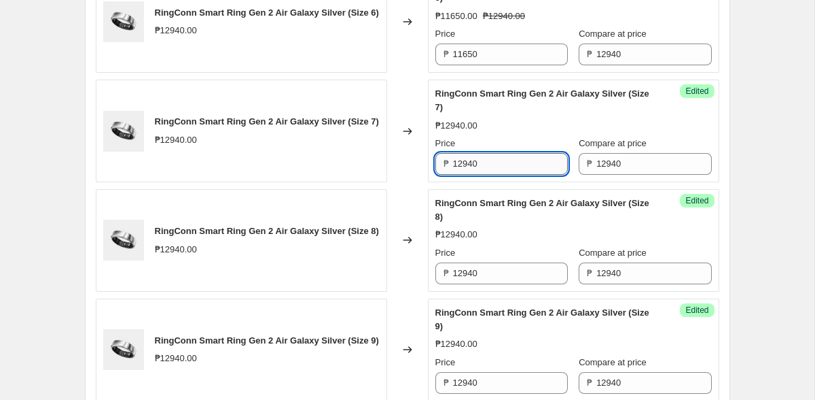
click at [481, 175] on input "12940" at bounding box center [510, 164] width 115 height 22
paste input "165"
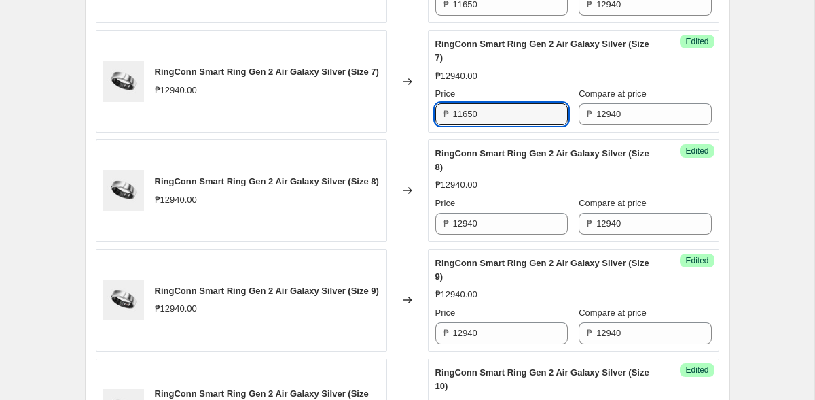
scroll to position [1567, 0]
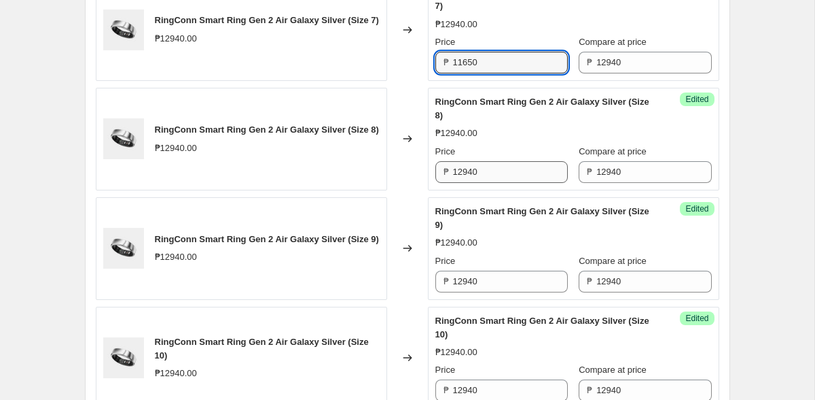
type input "11650"
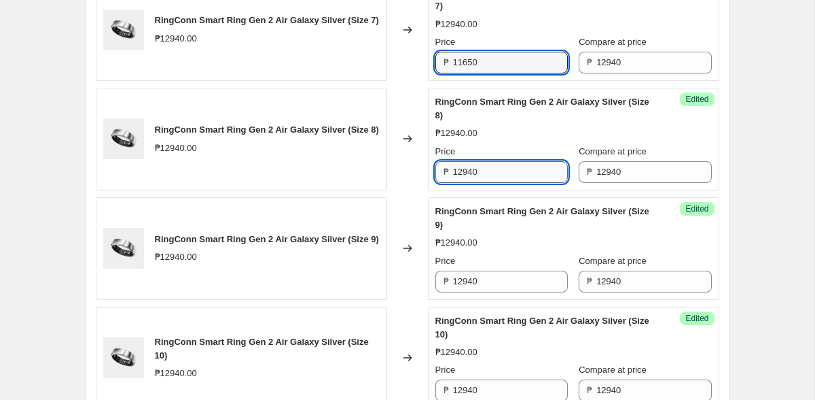
click at [485, 183] on input "12940" at bounding box center [510, 172] width 115 height 22
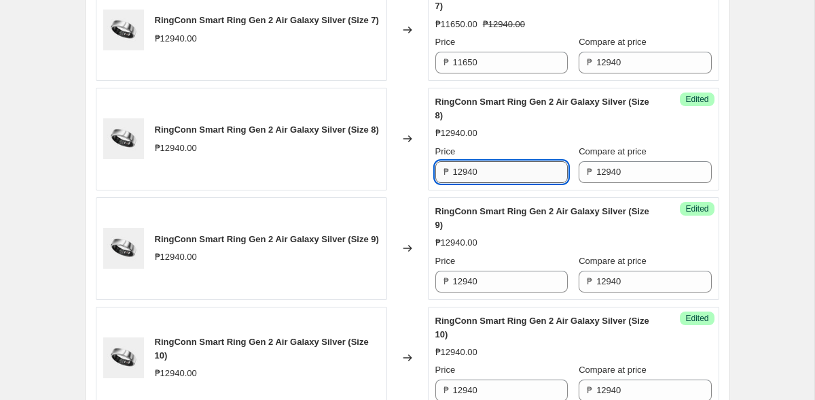
click at [485, 183] on input "12940" at bounding box center [510, 172] width 115 height 22
paste input "165"
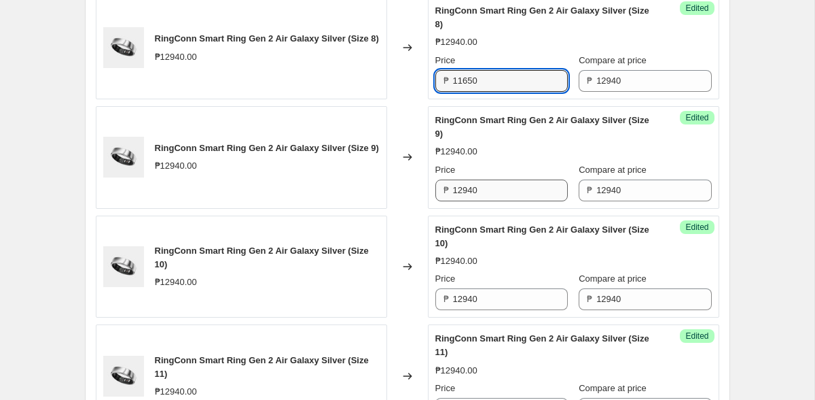
type input "11650"
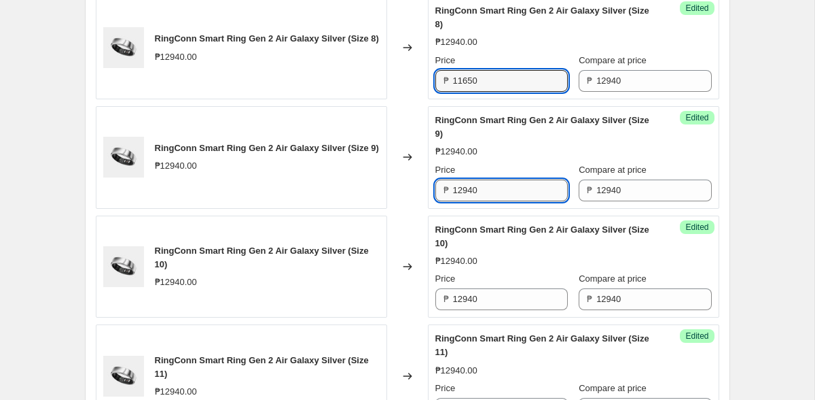
click at [486, 201] on input "12940" at bounding box center [510, 190] width 115 height 22
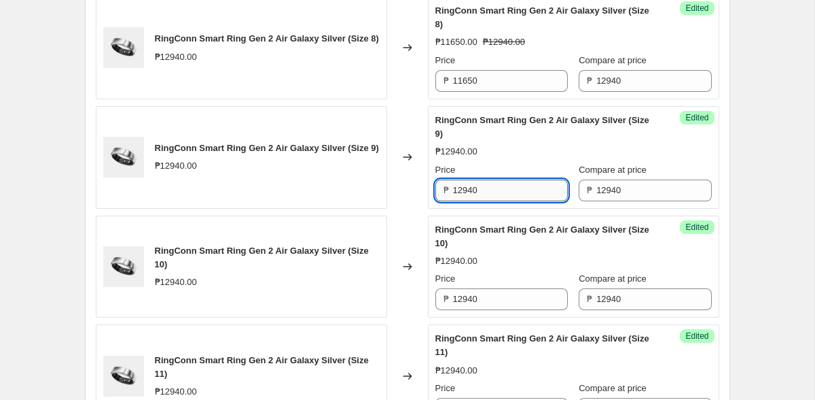
click at [486, 201] on input "12940" at bounding box center [510, 190] width 115 height 22
paste
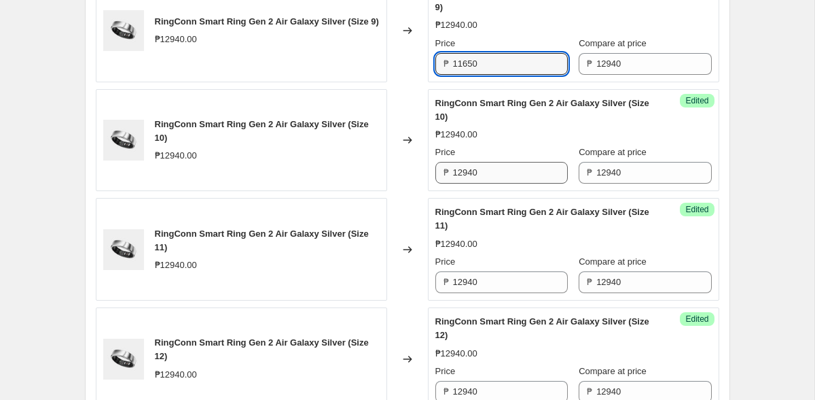
type input "11650"
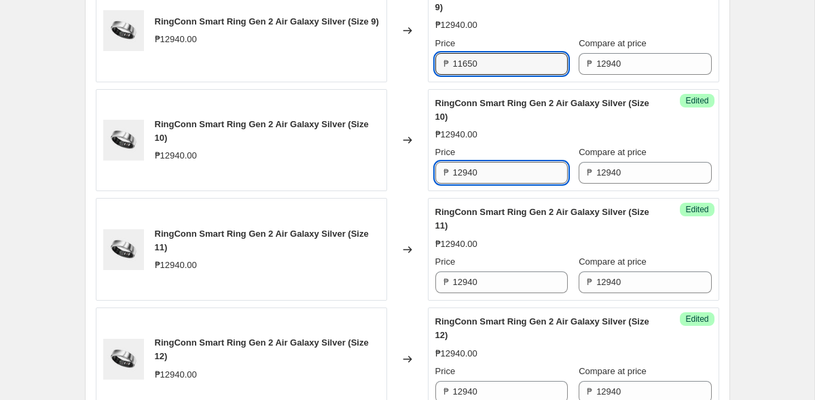
click at [485, 183] on input "12940" at bounding box center [510, 173] width 115 height 22
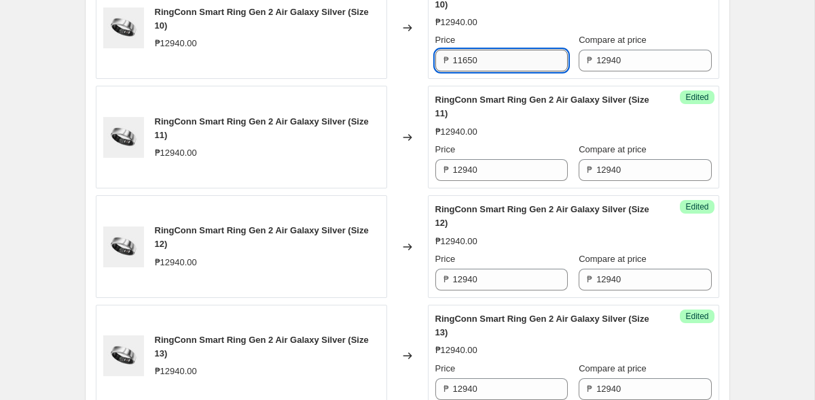
scroll to position [1911, 0]
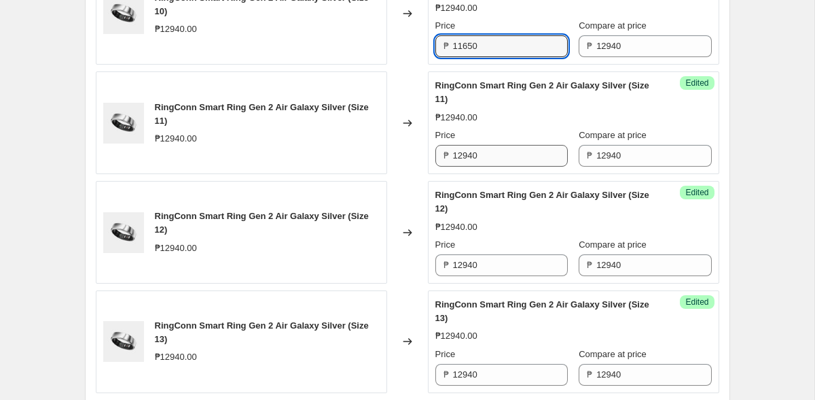
type input "11650"
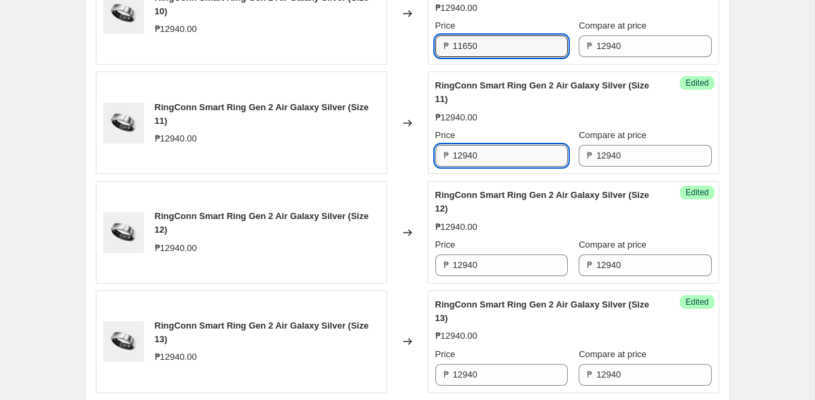
click at [482, 166] on input "12940" at bounding box center [510, 156] width 115 height 22
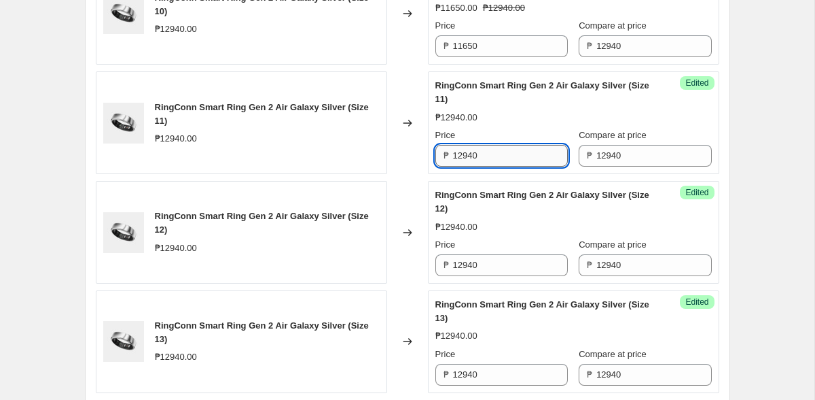
click at [482, 166] on input "12940" at bounding box center [510, 156] width 115 height 22
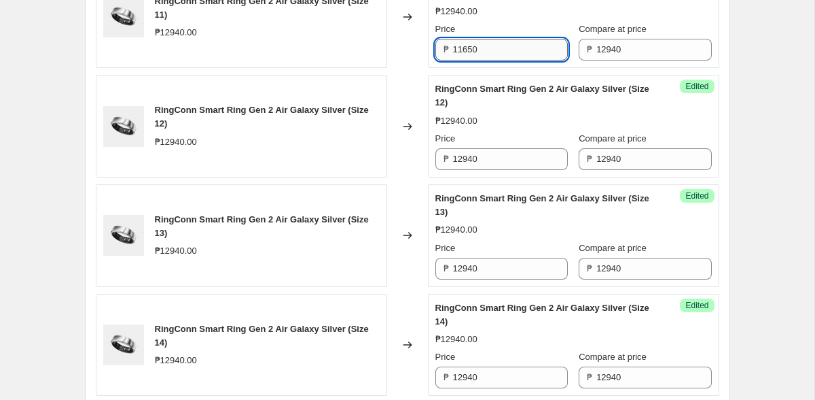
scroll to position [2062, 0]
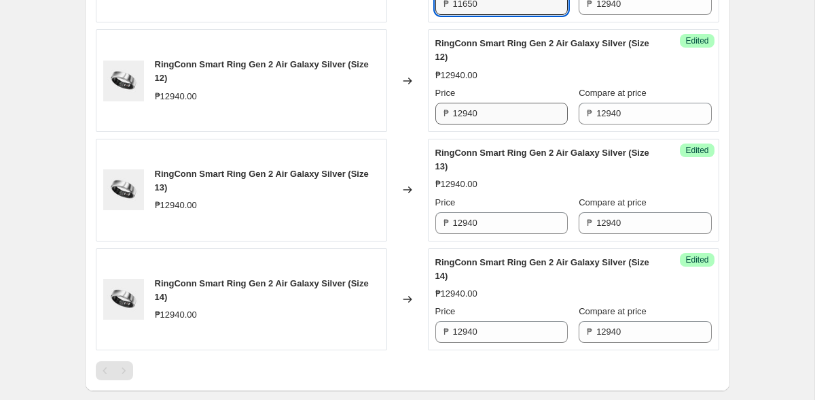
type input "11650"
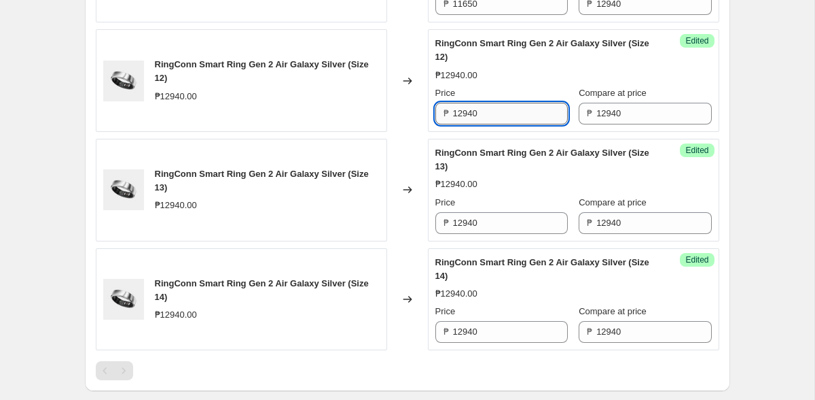
click at [483, 124] on input "12940" at bounding box center [510, 114] width 115 height 22
type input "11650"
click at [487, 234] on input "12940" at bounding box center [510, 223] width 115 height 22
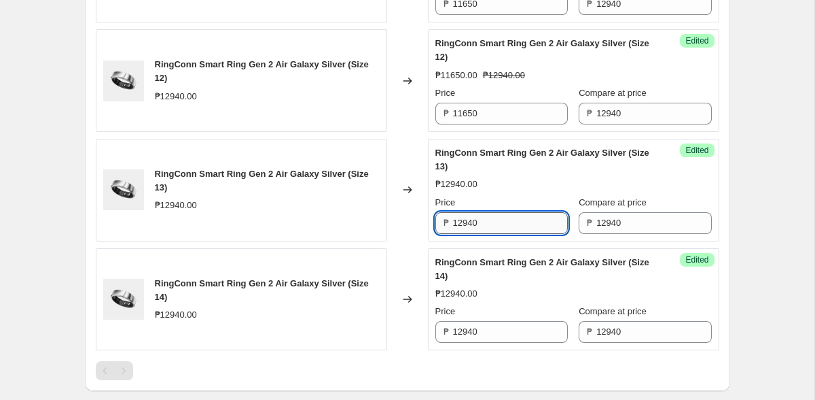
click at [487, 234] on input "12940" at bounding box center [510, 223] width 115 height 22
click at [487, 234] on input "1294011650" at bounding box center [510, 223] width 115 height 22
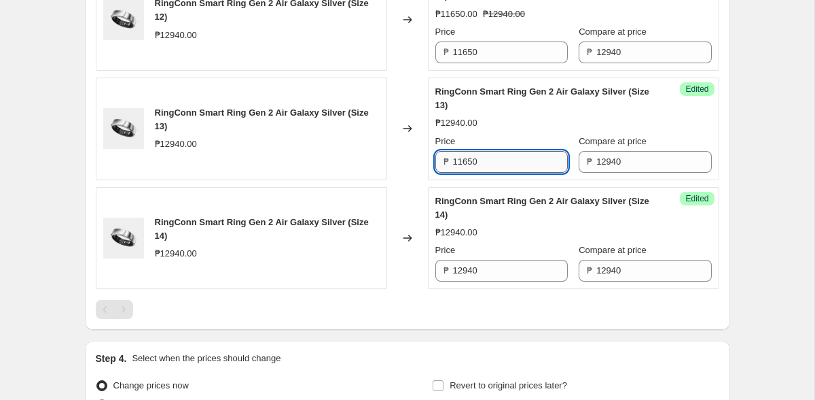
scroll to position [2153, 0]
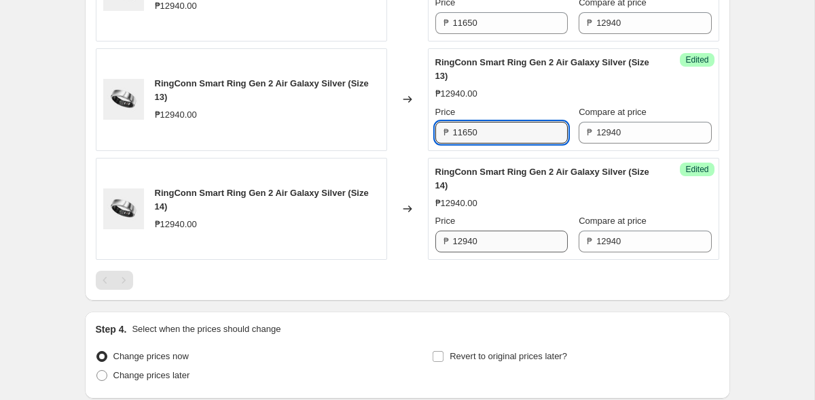
type input "11650"
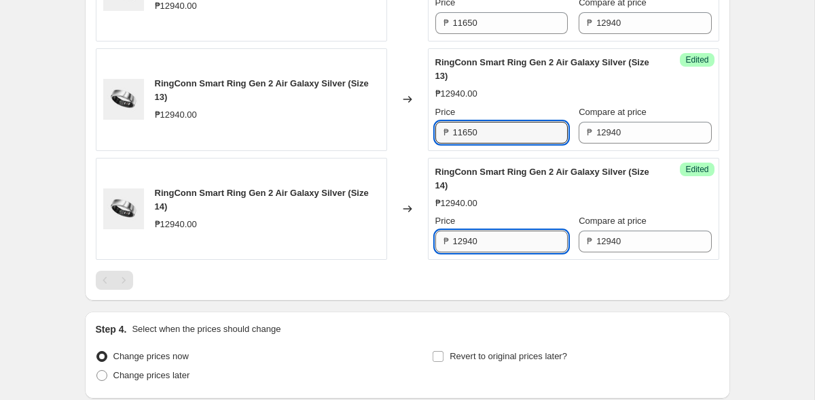
click at [482, 252] on input "12940" at bounding box center [510, 241] width 115 height 22
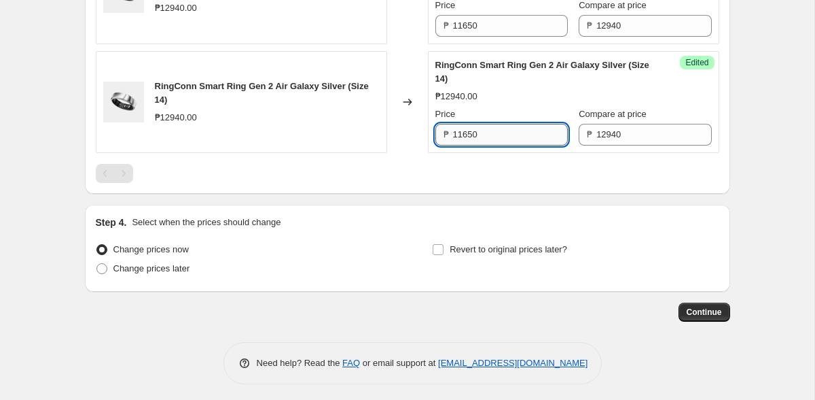
scroll to position [2273, 0]
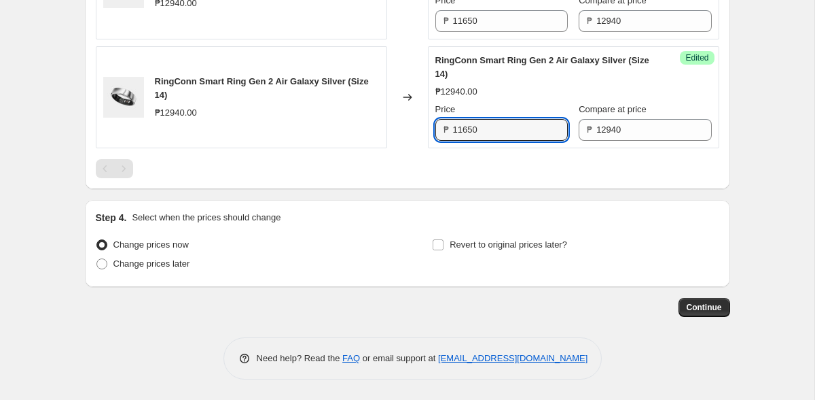
type input "11650"
click at [175, 265] on span "Change prices later" at bounding box center [151, 263] width 77 height 10
click at [97, 259] on input "Change prices later" at bounding box center [96, 258] width 1 height 1
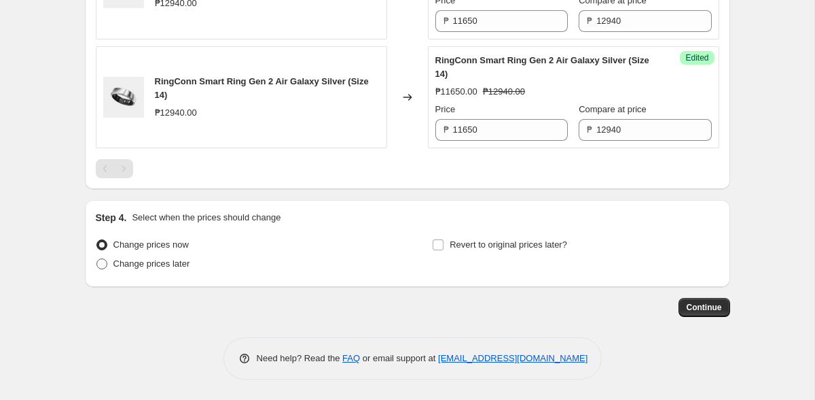
radio input "true"
click at [175, 265] on span "Change prices later" at bounding box center [151, 263] width 77 height 10
click at [97, 259] on input "Change prices later" at bounding box center [96, 258] width 1 height 1
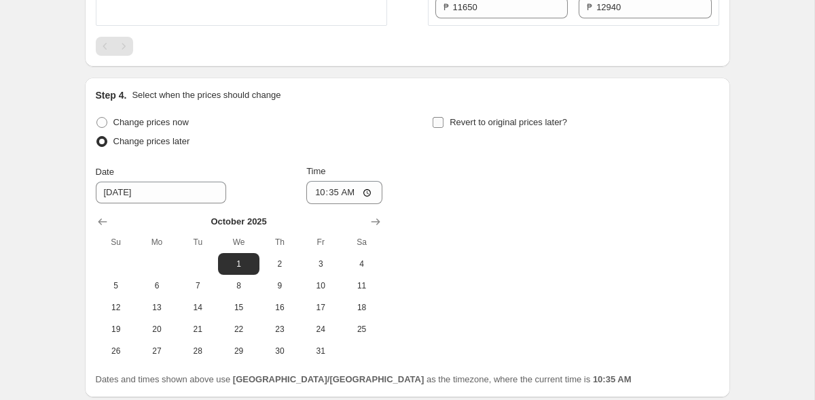
click at [475, 127] on span "Revert to original prices later?" at bounding box center [509, 122] width 118 height 10
click at [444, 128] on input "Revert to original prices later?" at bounding box center [438, 122] width 11 height 11
checkbox input "true"
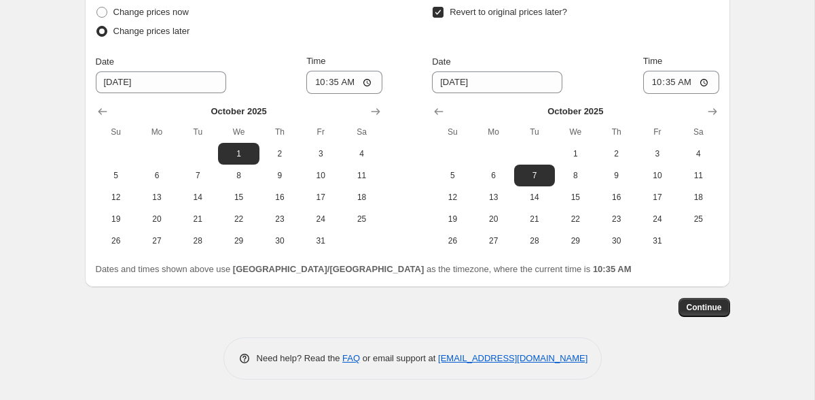
scroll to position [2580, 0]
click at [242, 159] on span "1" at bounding box center [239, 153] width 30 height 11
click at [341, 94] on input "10:35" at bounding box center [344, 82] width 76 height 23
click at [369, 94] on input "10:35" at bounding box center [344, 82] width 76 height 23
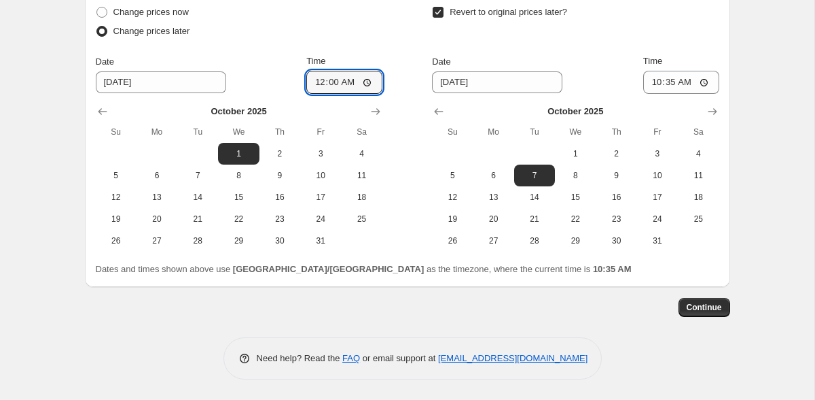
type input "00:00"
click at [402, 50] on div "Change prices now Change prices later Date 10/1/2025 Time 00:00 October 2025 Su…" at bounding box center [408, 127] width 624 height 249
click at [716, 118] on icon "Show next month, November 2025" at bounding box center [713, 112] width 14 height 14
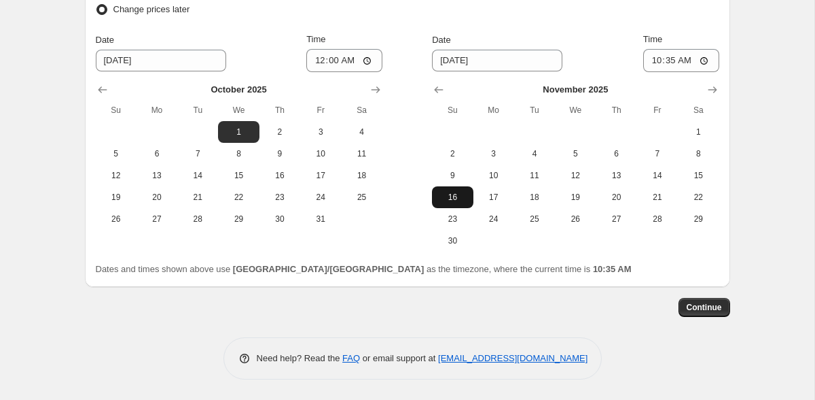
click at [457, 203] on span "16" at bounding box center [453, 197] width 30 height 11
type input "11/16/2025"
click at [663, 72] on input "10:35" at bounding box center [682, 60] width 76 height 23
click at [690, 72] on input "10:35" at bounding box center [682, 60] width 76 height 23
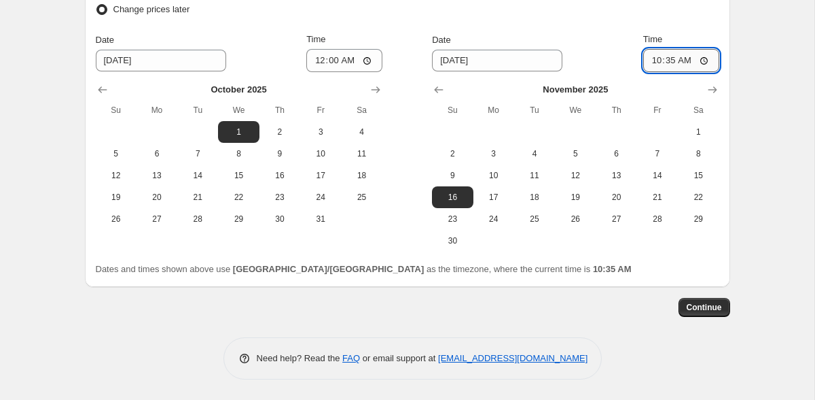
click at [701, 72] on input "10:35" at bounding box center [682, 60] width 76 height 23
type input "23:59"
click at [707, 276] on div "Dates and times shown above use Asia/Manila as the timezone, where the current …" at bounding box center [408, 269] width 624 height 14
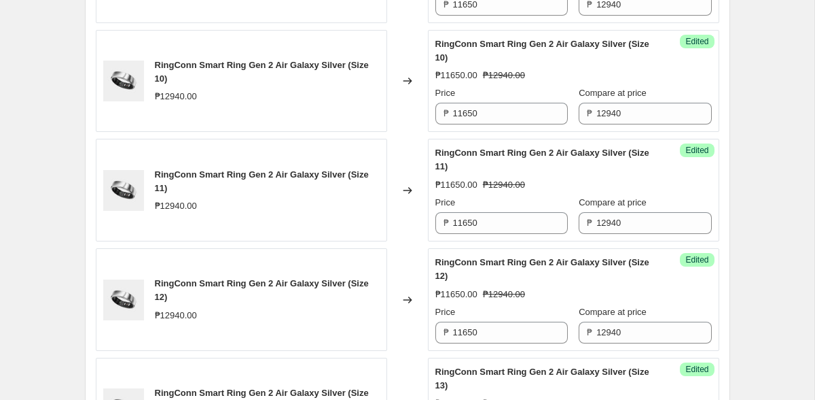
scroll to position [2641, 0]
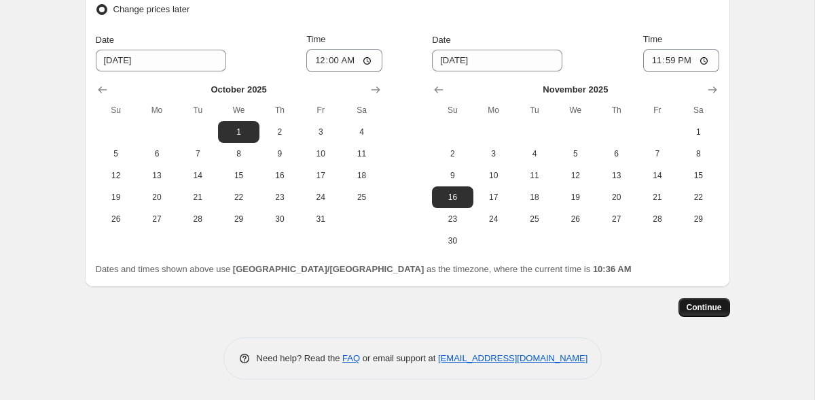
click at [705, 310] on span "Continue" at bounding box center [704, 307] width 35 height 11
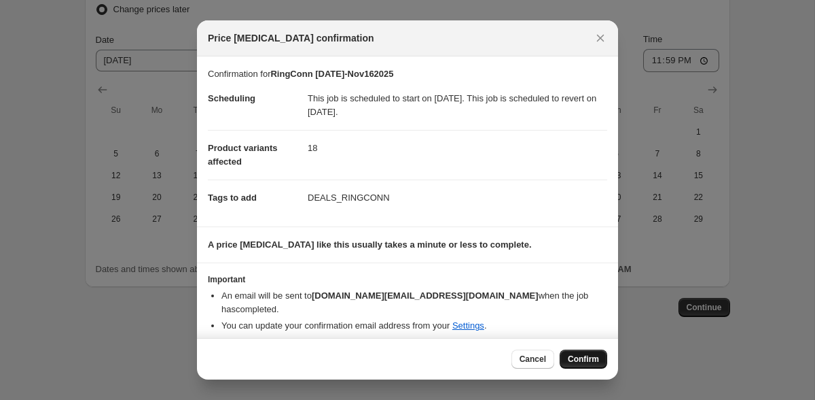
click at [578, 353] on span "Confirm" at bounding box center [583, 358] width 31 height 11
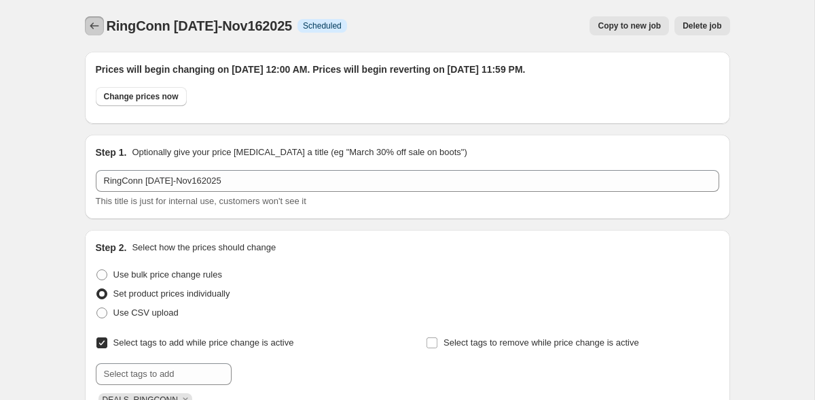
click at [94, 24] on icon "Price change jobs" at bounding box center [95, 26] width 14 height 14
